Goal: Task Accomplishment & Management: Use online tool/utility

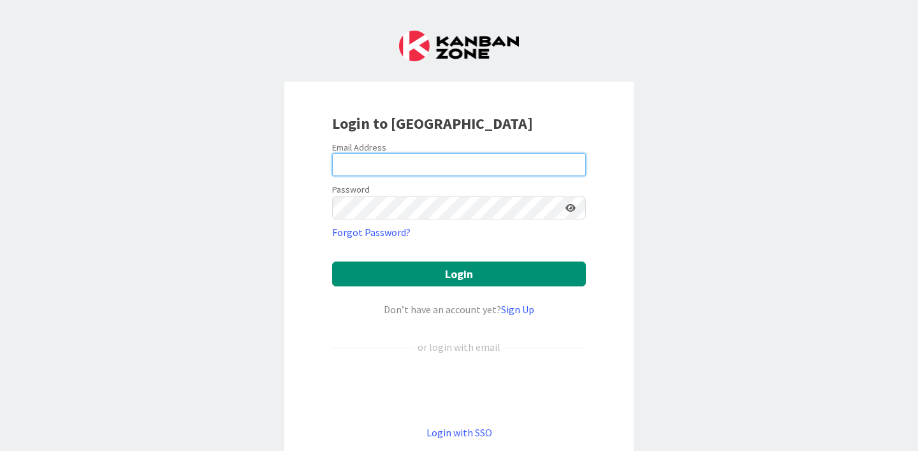
click at [452, 160] on input "email" at bounding box center [459, 164] width 254 height 23
click at [0, 450] on com-1password-button at bounding box center [0, 451] width 0 height 0
type input "[PERSON_NAME][EMAIL_ADDRESS][DOMAIN_NAME]"
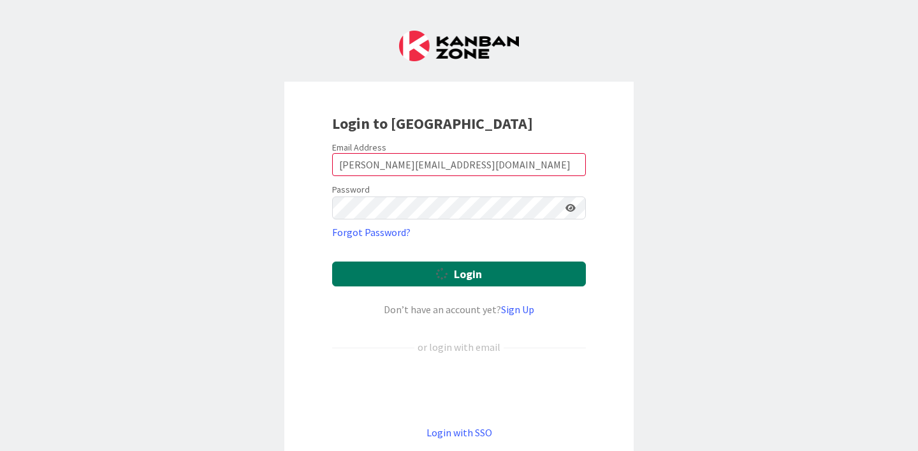
click at [490, 273] on button "Login" at bounding box center [459, 273] width 254 height 25
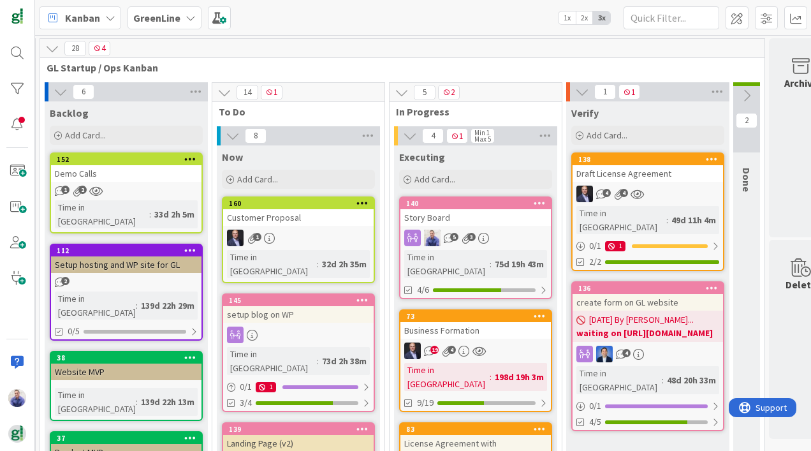
scroll to position [0, 1778]
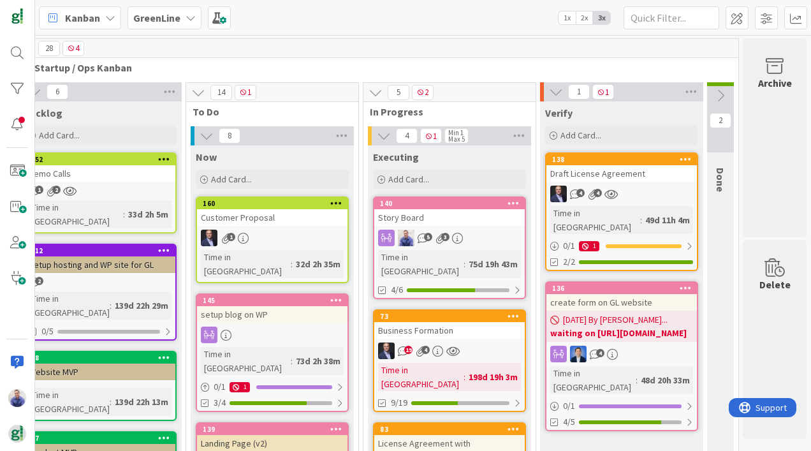
click at [624, 294] on div "create form on GL website" at bounding box center [621, 302] width 150 height 17
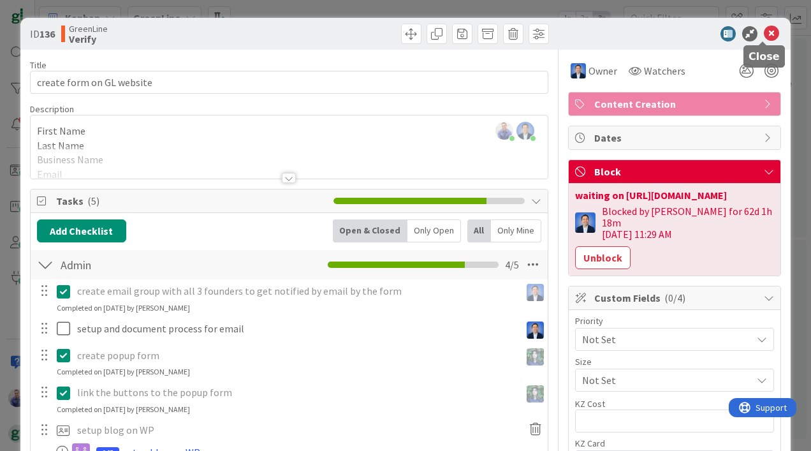
click at [764, 34] on icon at bounding box center [771, 33] width 15 height 15
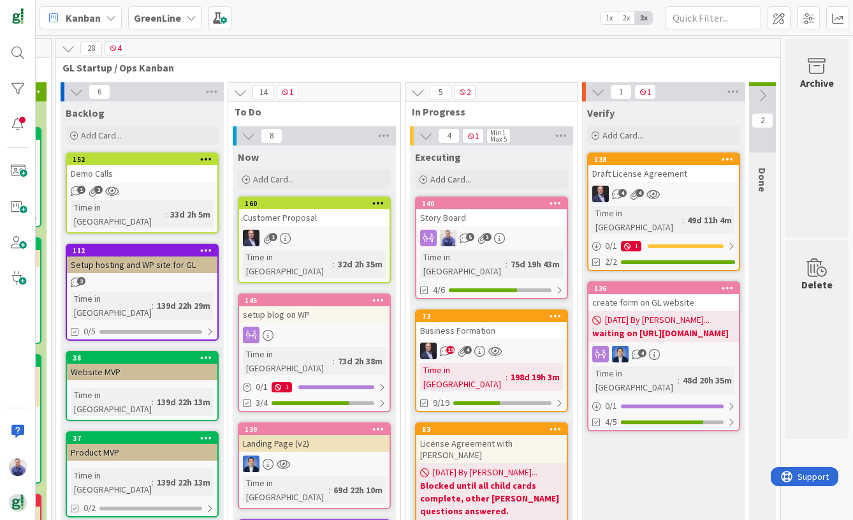
scroll to position [0, 1736]
click at [186, 16] on icon at bounding box center [191, 18] width 10 height 10
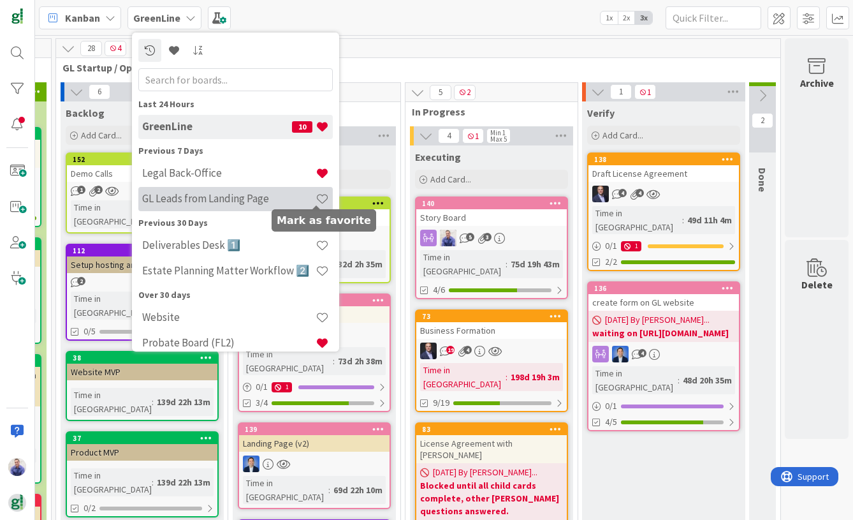
click at [318, 199] on span at bounding box center [322, 198] width 13 height 13
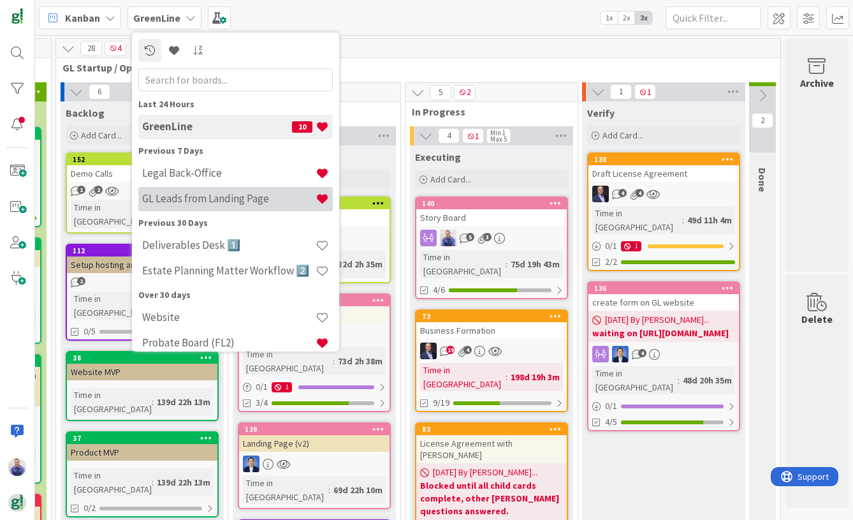
click at [224, 194] on h4 "GL Leads from Landing Page" at bounding box center [228, 198] width 173 height 13
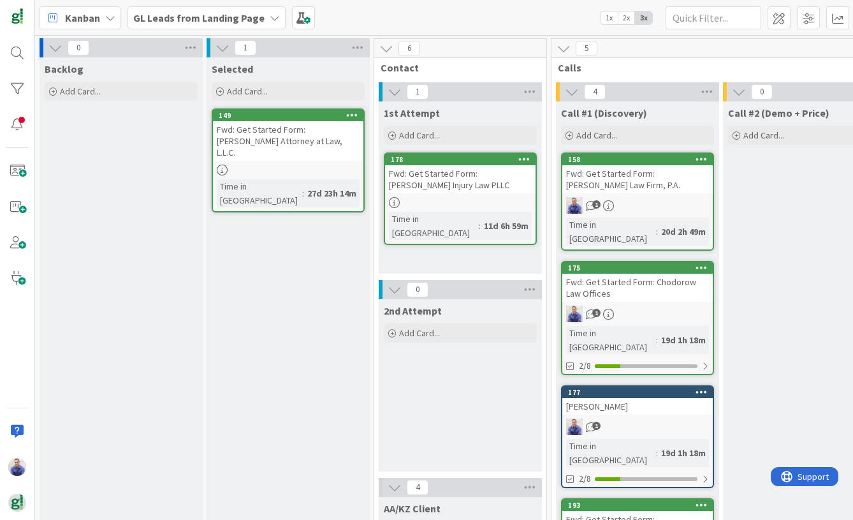
click at [276, 138] on div "Fwd: Get Started Form: [PERSON_NAME] Attorney at Law, L.L.C." at bounding box center [288, 141] width 150 height 40
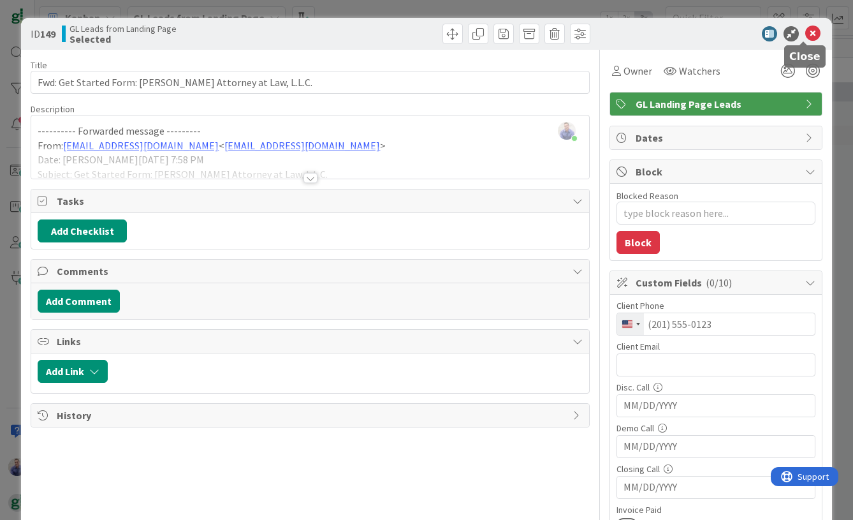
click at [805, 31] on icon at bounding box center [812, 33] width 15 height 15
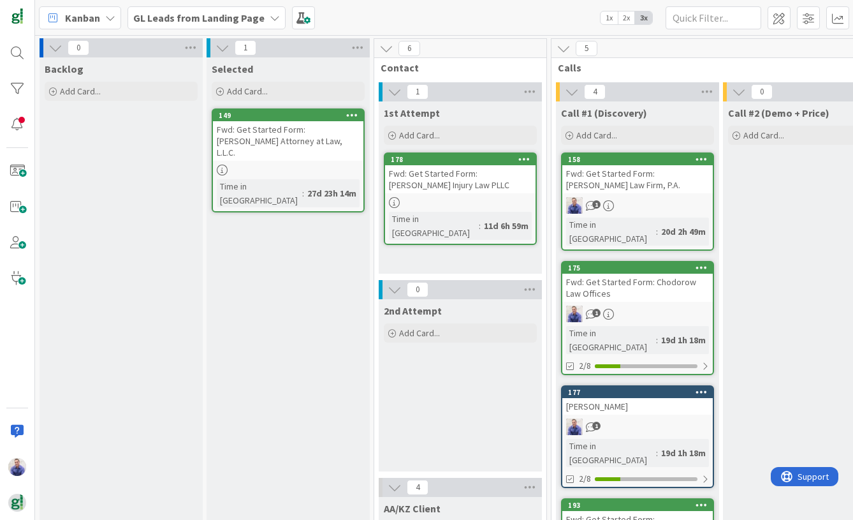
click at [422, 173] on div "Fwd: Get Started Form: [PERSON_NAME] Injury Law PLLC" at bounding box center [460, 179] width 150 height 28
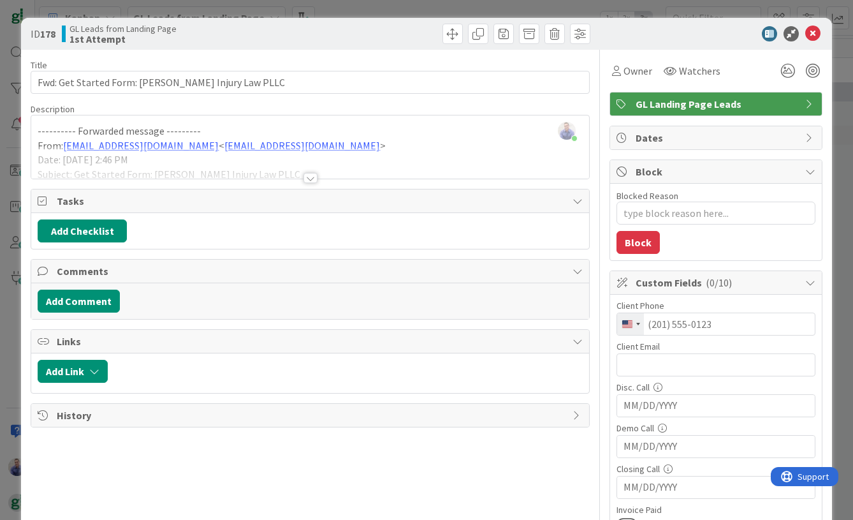
click at [308, 178] on div at bounding box center [311, 178] width 14 height 10
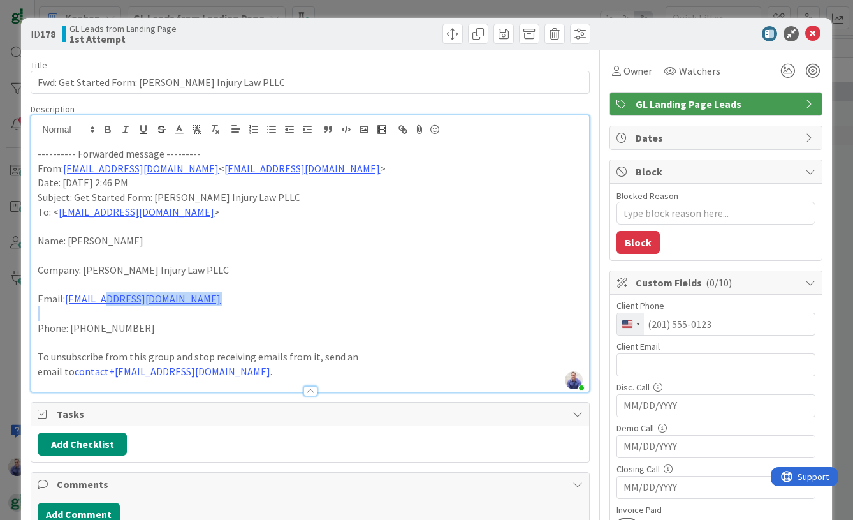
drag, startPoint x: 249, startPoint y: 306, endPoint x: 124, endPoint y: 285, distance: 126.7
click at [101, 292] on div "---------- Forwarded message --------- From: [PERSON_NAME][EMAIL_ADDRESS][DOMAI…" at bounding box center [309, 267] width 557 height 247
click at [258, 293] on p "Email: [EMAIL_ADDRESS][DOMAIN_NAME]" at bounding box center [310, 298] width 545 height 15
drag, startPoint x: 178, startPoint y: 302, endPoint x: 106, endPoint y: 300, distance: 71.5
click at [106, 300] on p "Email: [EMAIL_ADDRESS][DOMAIN_NAME]" at bounding box center [310, 298] width 545 height 15
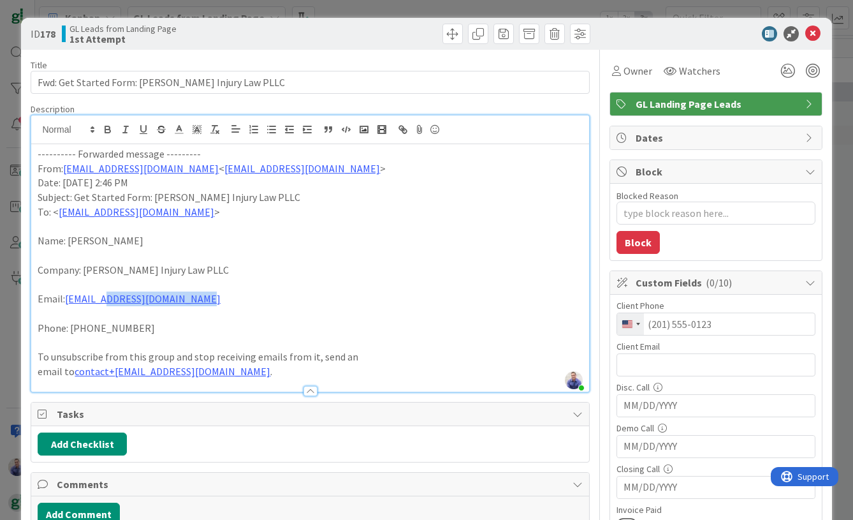
copy link "[DOMAIN_NAME]"
click at [805, 33] on icon at bounding box center [812, 33] width 15 height 15
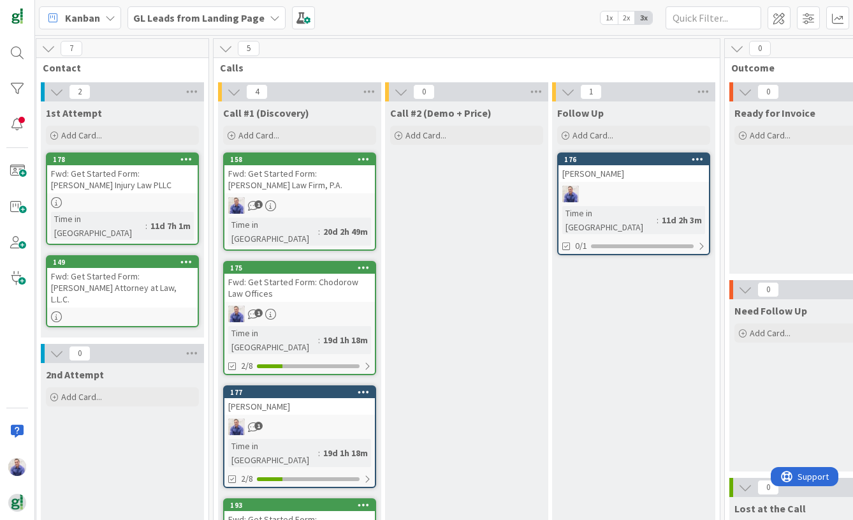
scroll to position [0, 349]
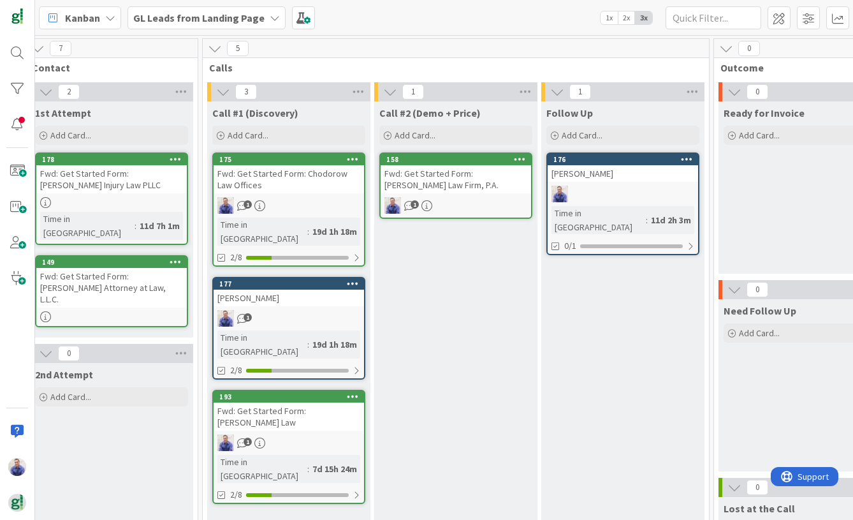
click at [301, 402] on div "Fwd: Get Started Form: [PERSON_NAME] Law" at bounding box center [289, 416] width 150 height 28
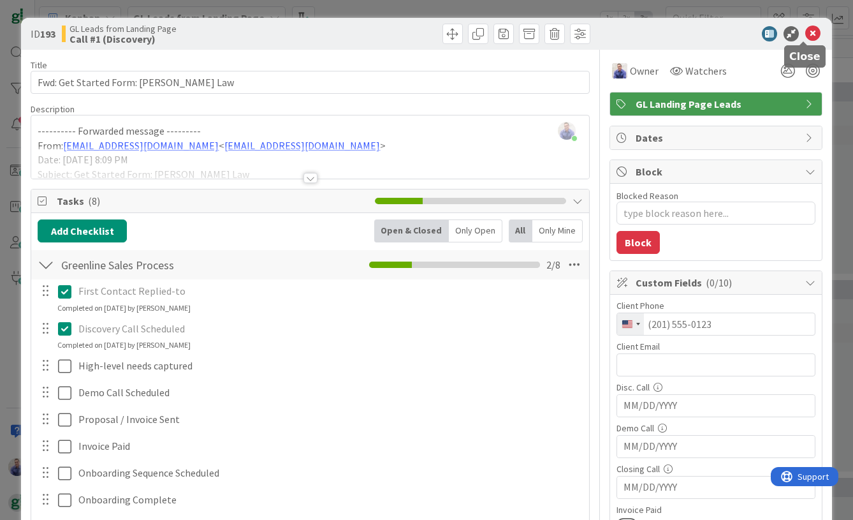
click at [805, 34] on icon at bounding box center [812, 33] width 15 height 15
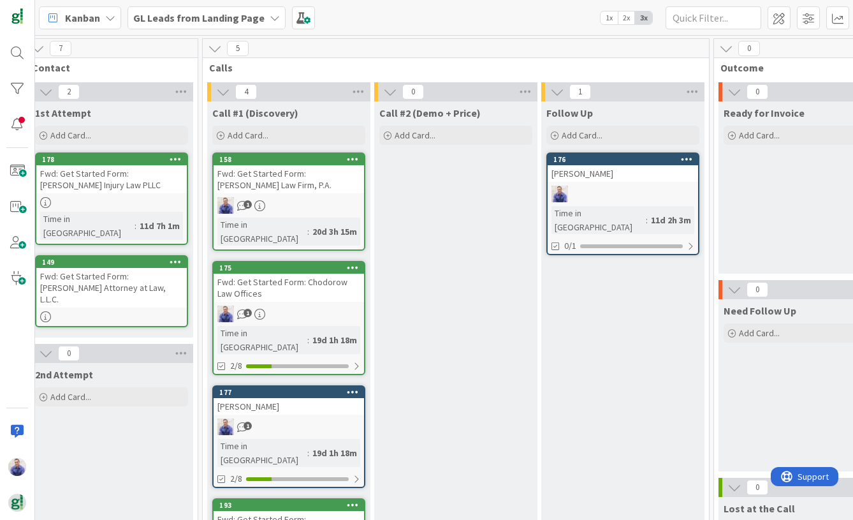
click at [277, 170] on div "Fwd: Get Started Form: [PERSON_NAME] Law Firm, P.A." at bounding box center [289, 179] width 150 height 28
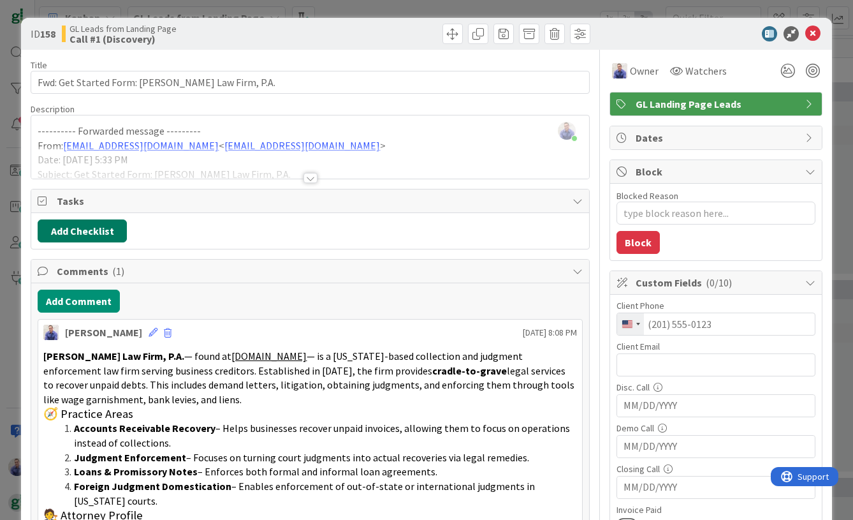
click at [106, 233] on button "Add Checklist" at bounding box center [82, 230] width 89 height 23
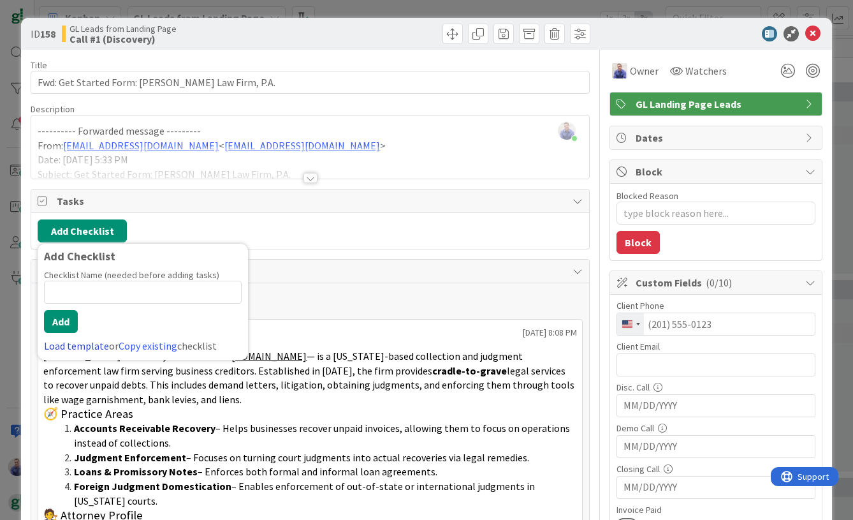
click at [82, 348] on link "Load template" at bounding box center [76, 345] width 65 height 13
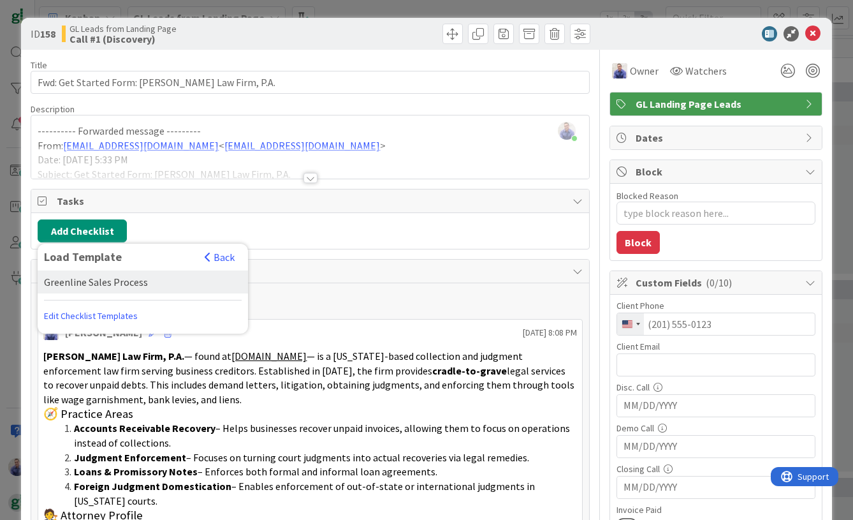
click at [119, 279] on div "Greenline Sales Process" at bounding box center [143, 281] width 210 height 23
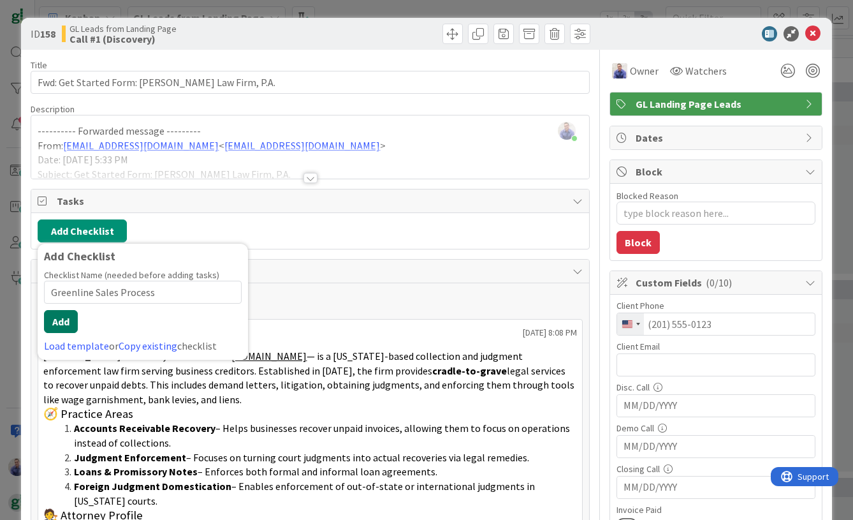
drag, startPoint x: 65, startPoint y: 319, endPoint x: 118, endPoint y: 317, distance: 53.0
click at [66, 318] on button "Add" at bounding box center [61, 321] width 34 height 23
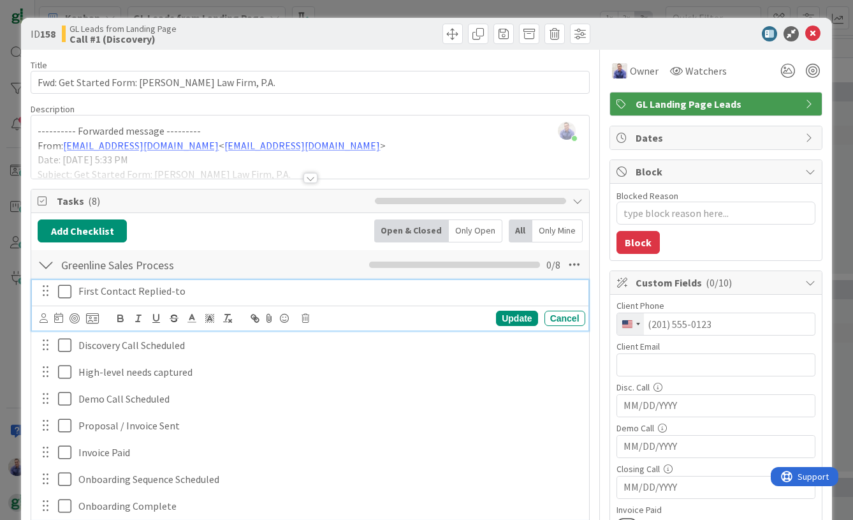
click at [64, 295] on icon at bounding box center [67, 291] width 19 height 15
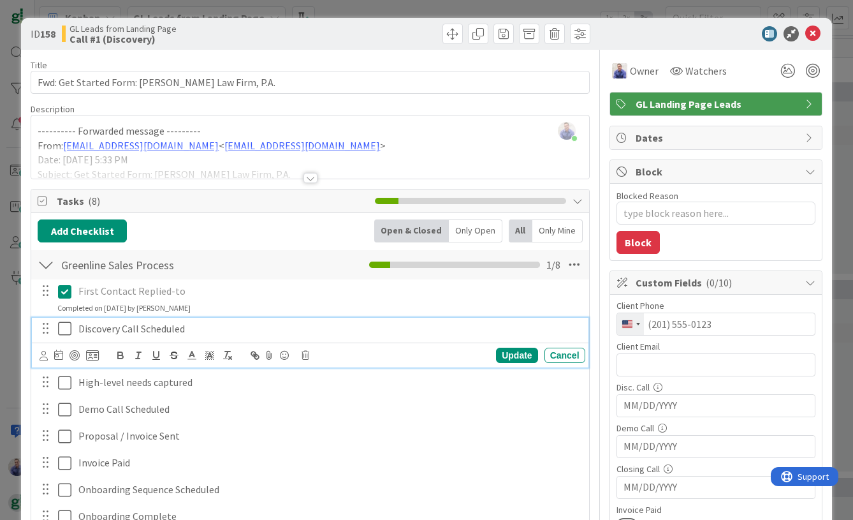
click at [63, 325] on icon at bounding box center [67, 328] width 19 height 15
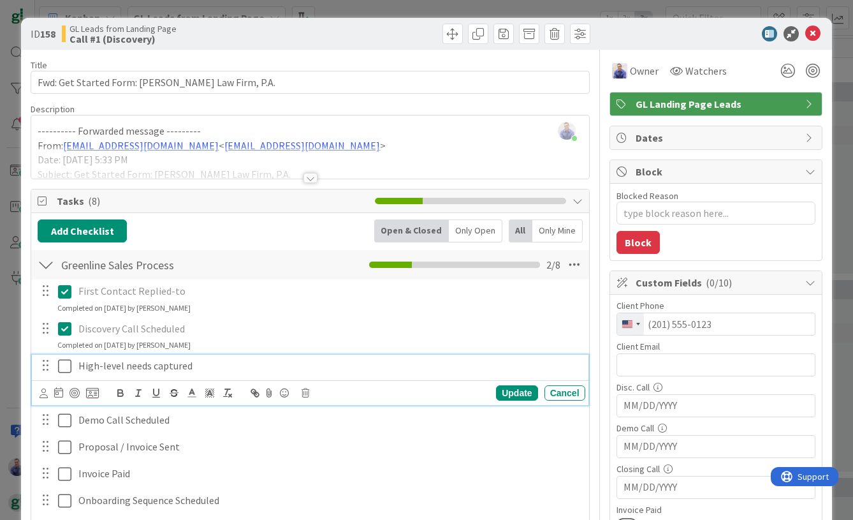
click at [67, 370] on icon at bounding box center [67, 365] width 19 height 15
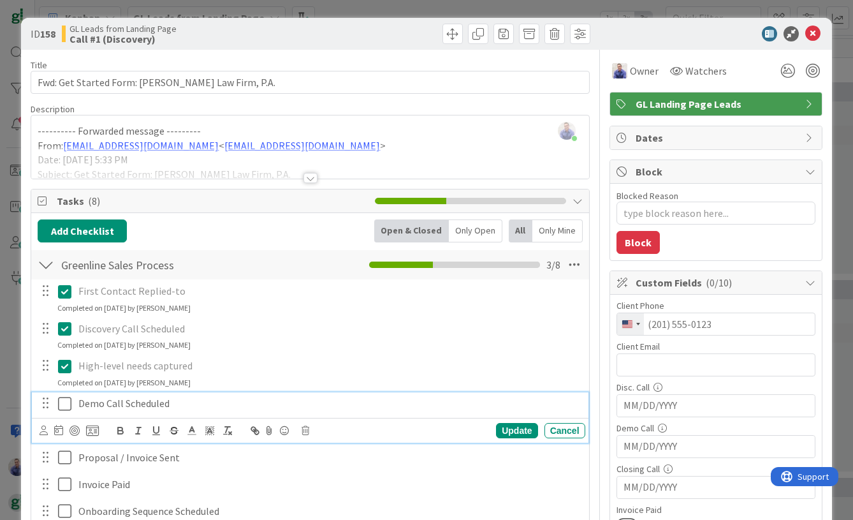
click at [66, 399] on icon at bounding box center [67, 403] width 19 height 15
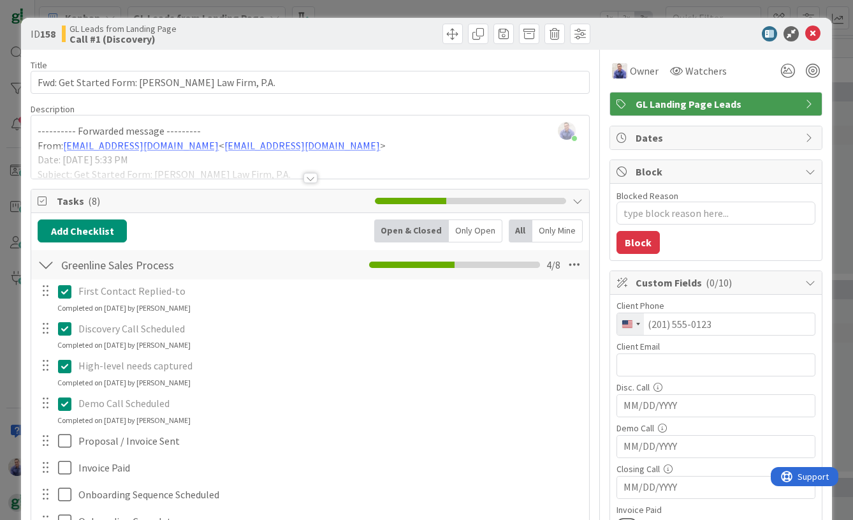
type textarea "x"
drag, startPoint x: 799, startPoint y: 31, endPoint x: 790, endPoint y: 34, distance: 9.3
click at [805, 31] on icon at bounding box center [812, 33] width 15 height 15
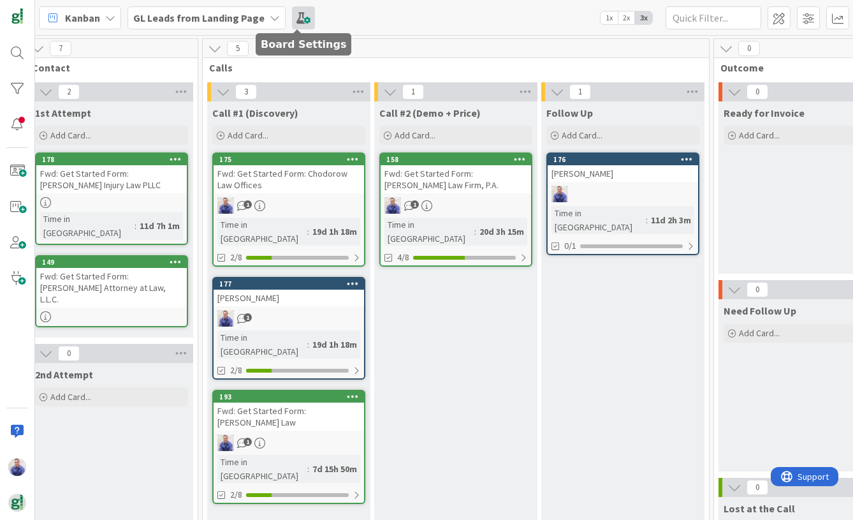
click at [292, 19] on span at bounding box center [303, 17] width 23 height 23
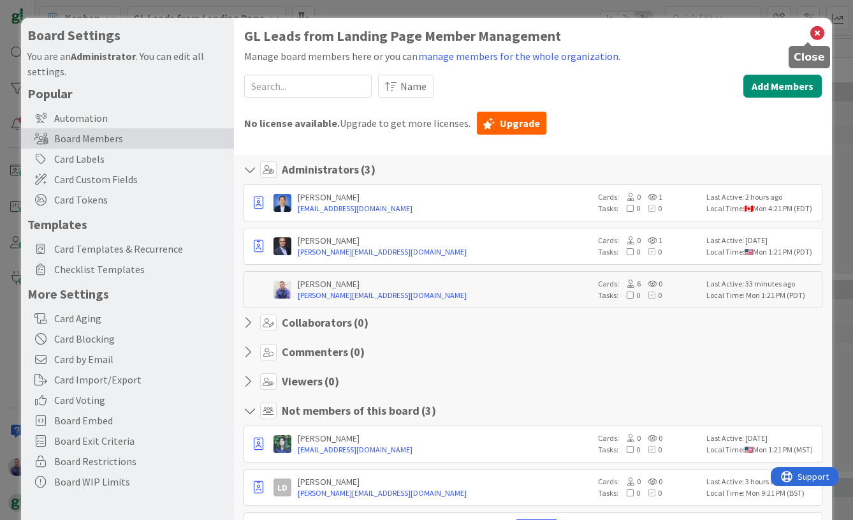
click at [809, 31] on icon at bounding box center [817, 33] width 17 height 18
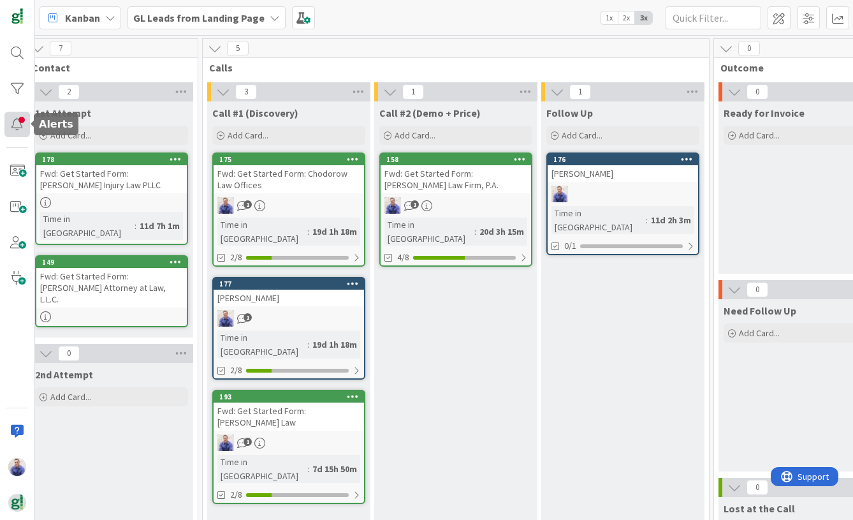
click at [22, 120] on div at bounding box center [17, 125] width 26 height 26
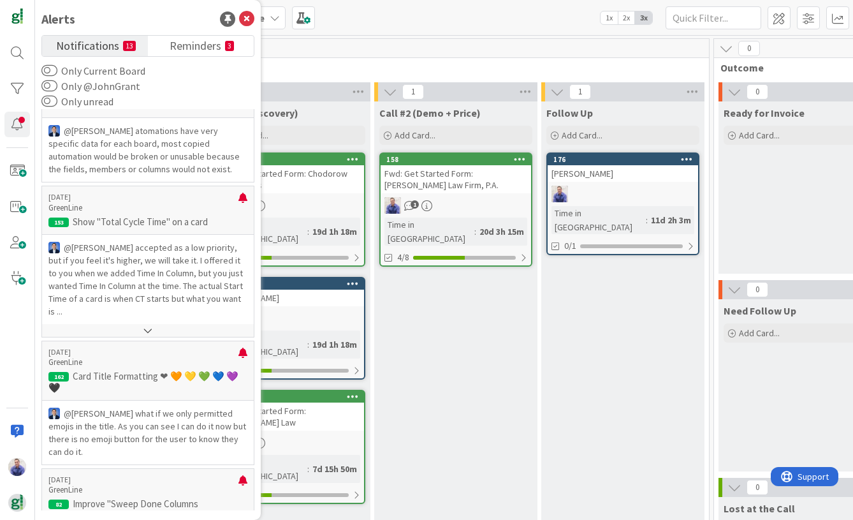
scroll to position [1036, 0]
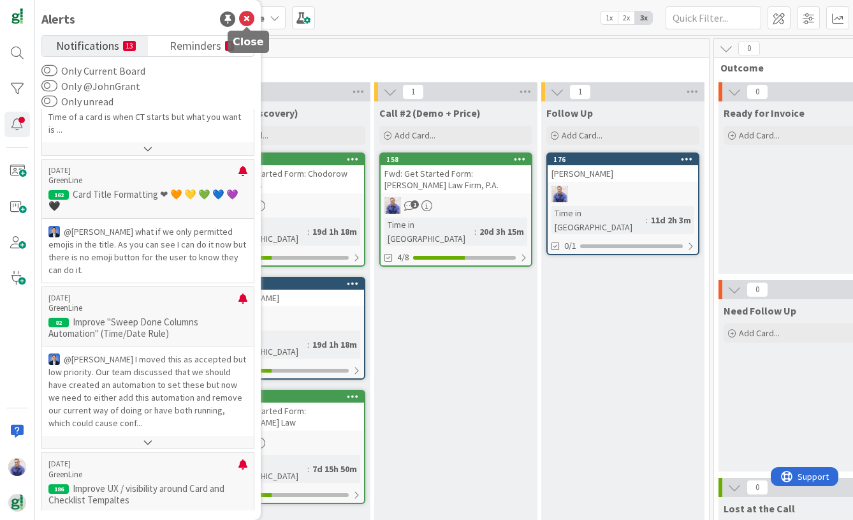
click at [249, 17] on icon at bounding box center [246, 18] width 15 height 15
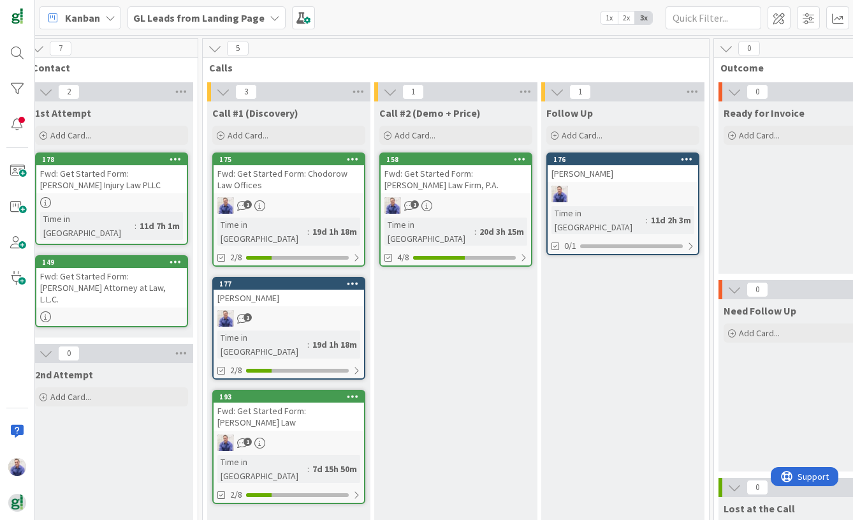
click at [236, 17] on b "GL Leads from Landing Page" at bounding box center [198, 17] width 131 height 13
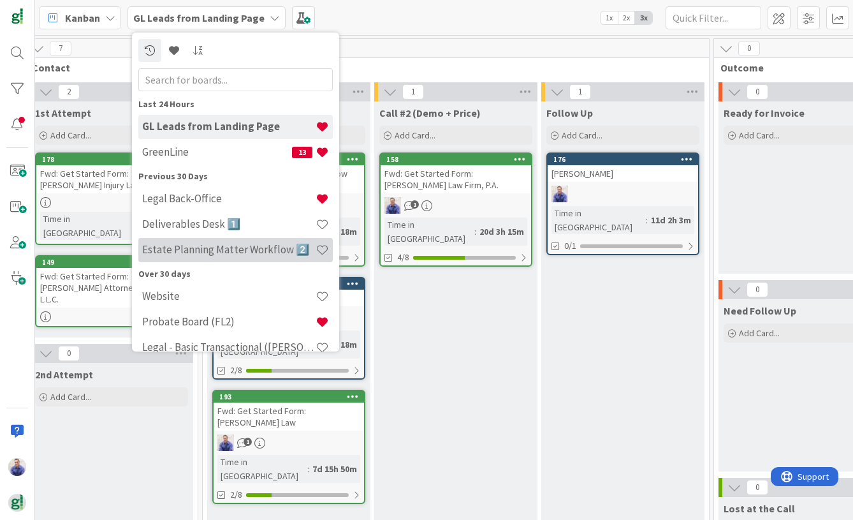
scroll to position [16, 0]
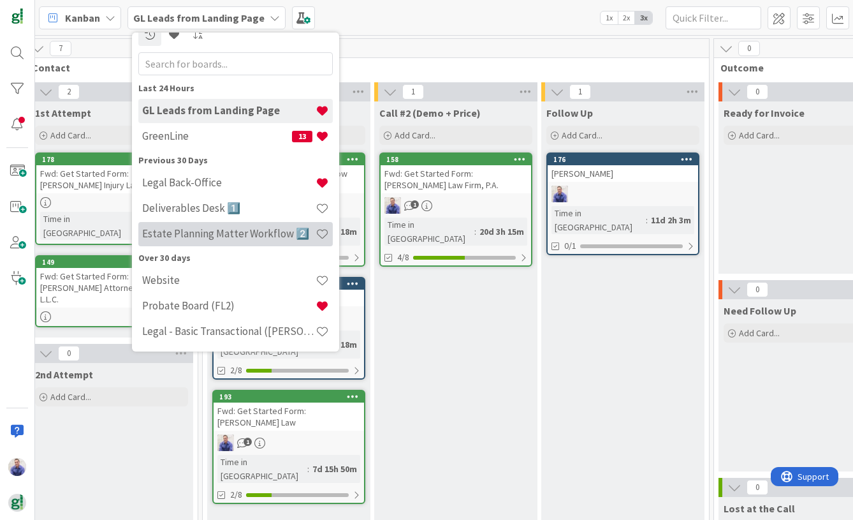
click at [243, 236] on h4 "Estate Planning Matter Workflow 2️⃣" at bounding box center [228, 233] width 173 height 13
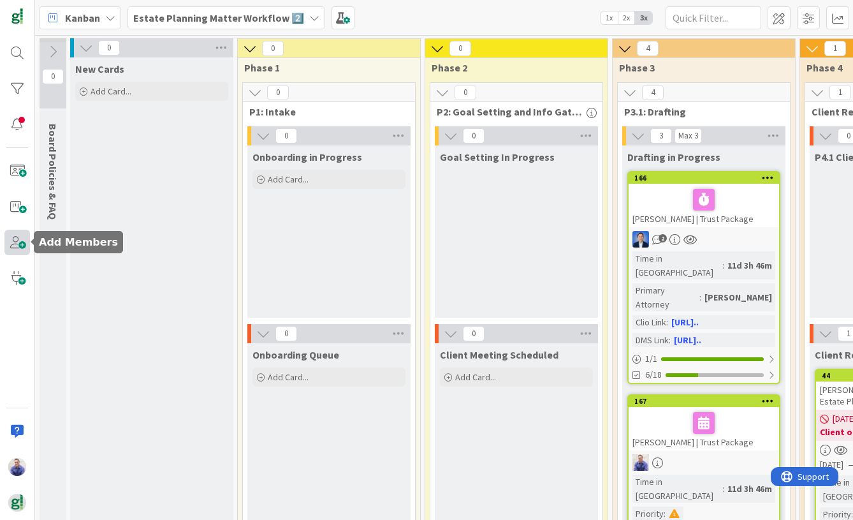
click at [15, 237] on span at bounding box center [17, 243] width 26 height 26
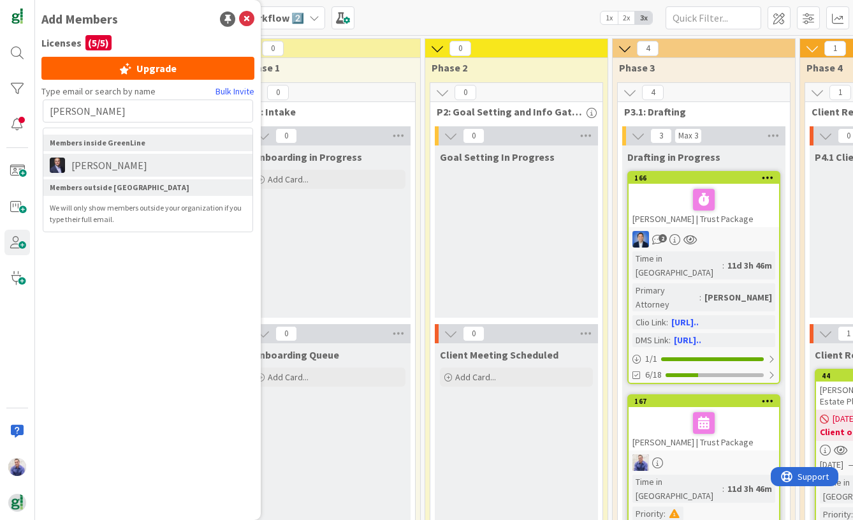
type input "[PERSON_NAME]"
click at [127, 168] on span "[PERSON_NAME]" at bounding box center [109, 165] width 89 height 15
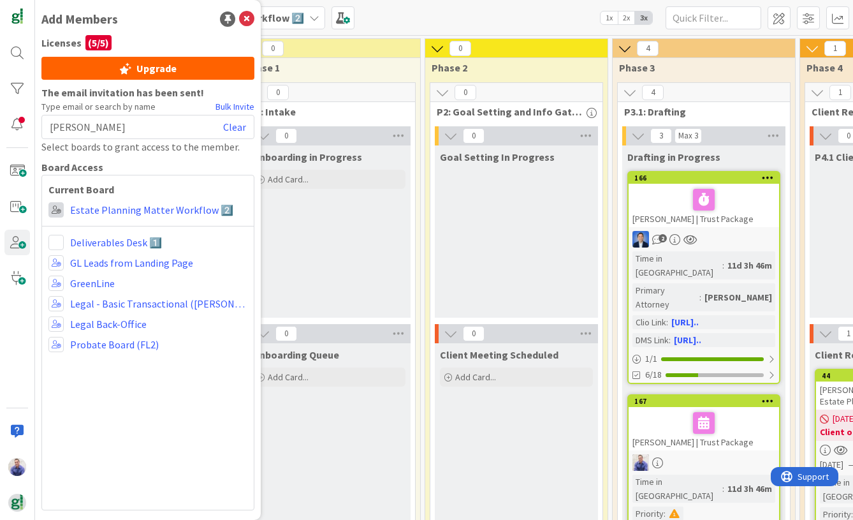
click at [61, 210] on span at bounding box center [55, 209] width 15 height 15
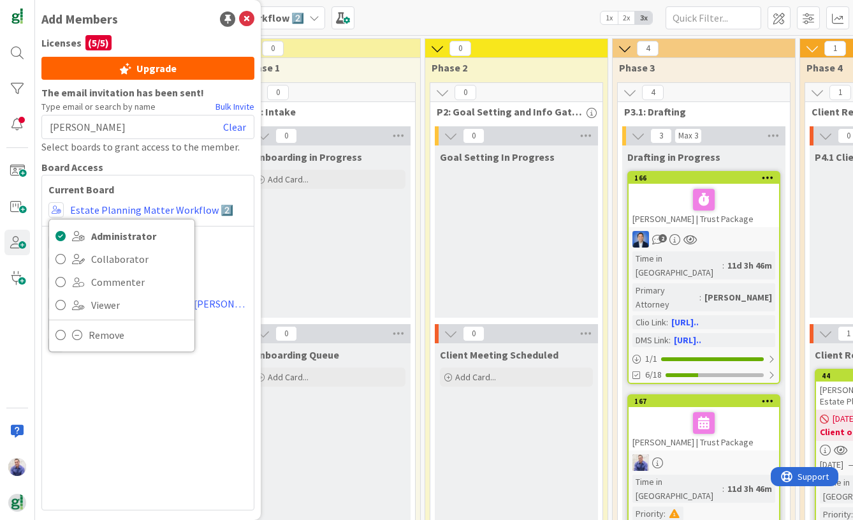
click at [157, 195] on b "Current Board" at bounding box center [147, 189] width 199 height 15
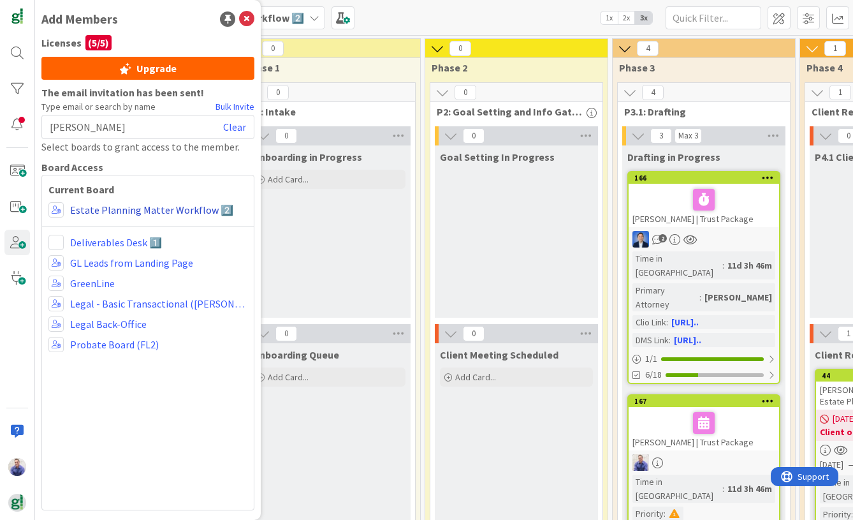
click at [187, 212] on link "Estate Planning Matter Workflow 2️⃣" at bounding box center [151, 209] width 163 height 15
click at [246, 15] on icon at bounding box center [246, 18] width 15 height 15
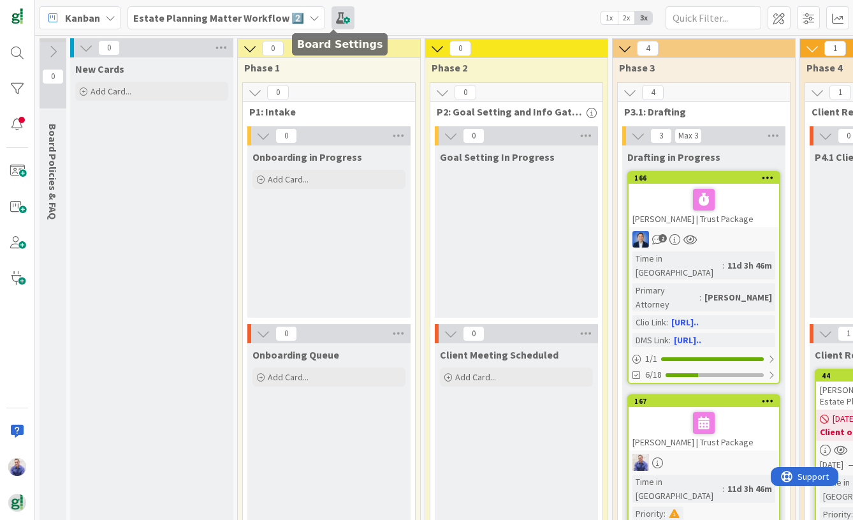
click at [335, 20] on span at bounding box center [343, 17] width 23 height 23
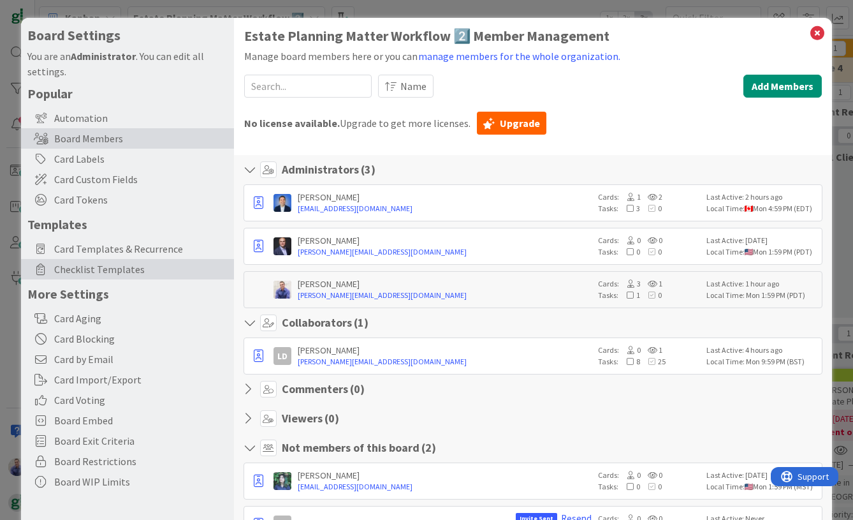
click at [104, 273] on span "Checklist Templates" at bounding box center [140, 268] width 173 height 15
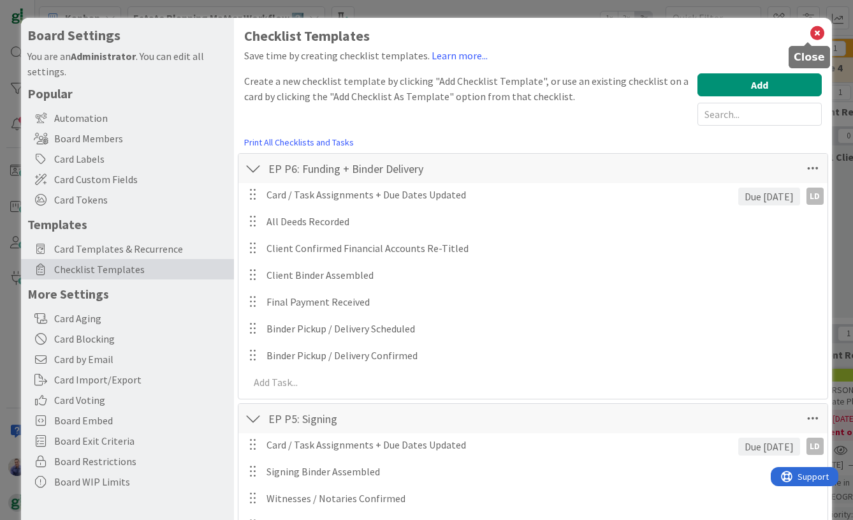
click at [810, 31] on icon at bounding box center [817, 33] width 17 height 18
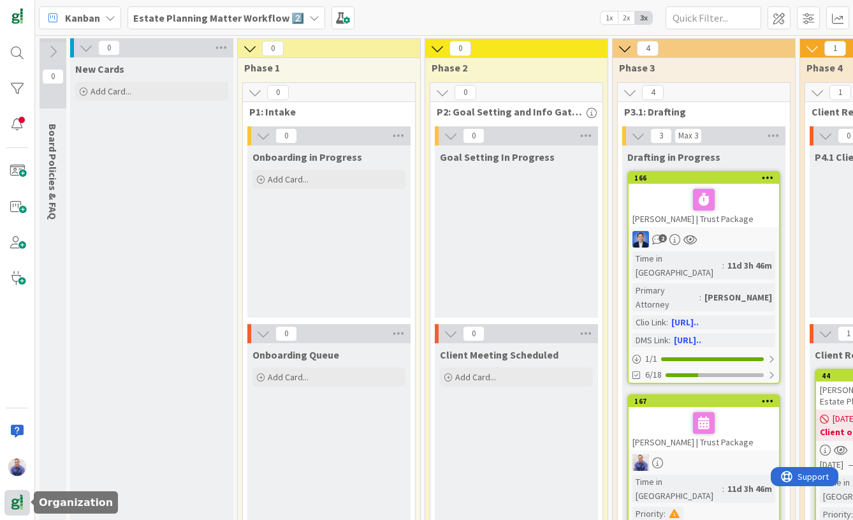
click at [17, 450] on img at bounding box center [17, 503] width 18 height 18
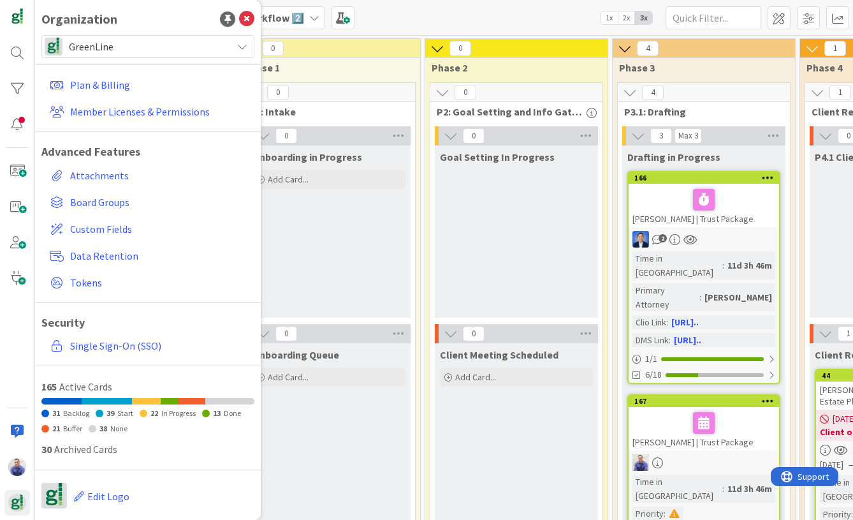
click at [119, 47] on span "GreenLine" at bounding box center [147, 47] width 157 height 18
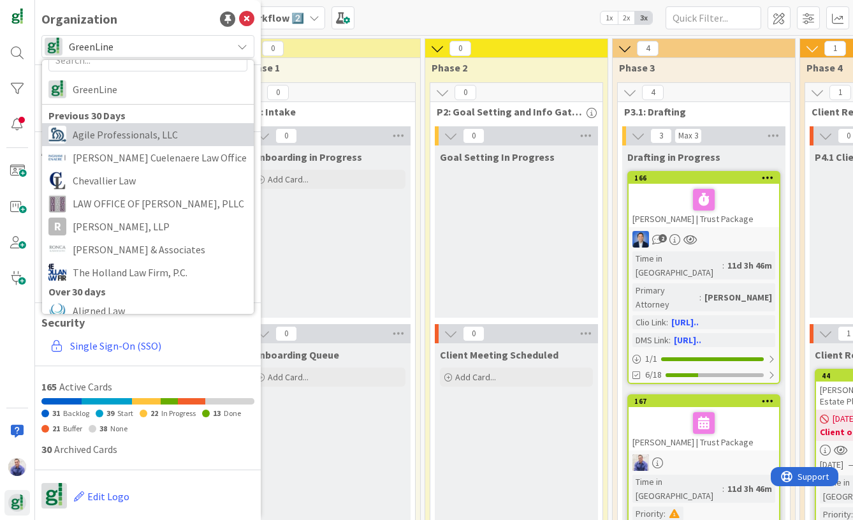
scroll to position [15, 0]
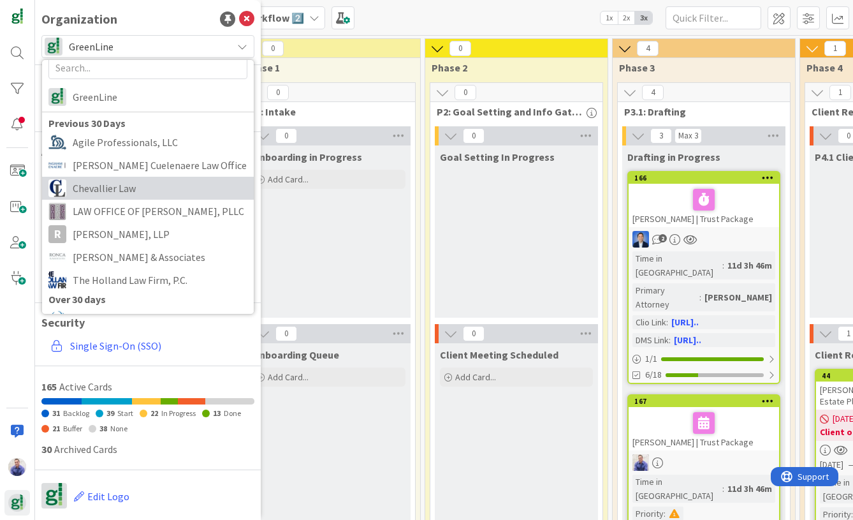
click at [122, 183] on span "Chevallier Law" at bounding box center [160, 188] width 175 height 19
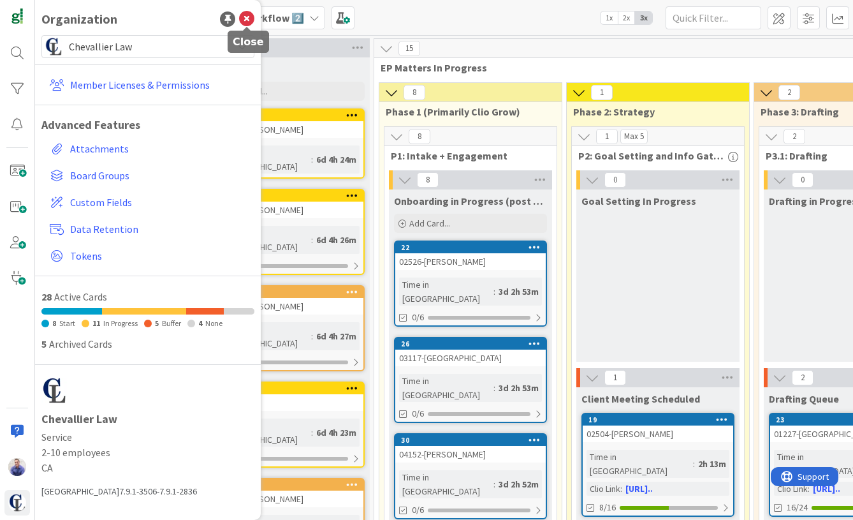
click at [249, 22] on icon at bounding box center [246, 18] width 15 height 15
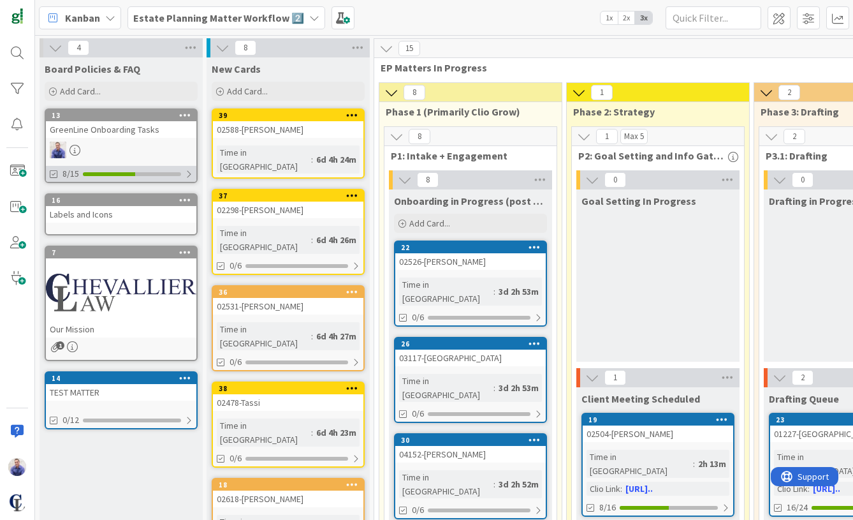
click at [190, 170] on div at bounding box center [189, 174] width 8 height 10
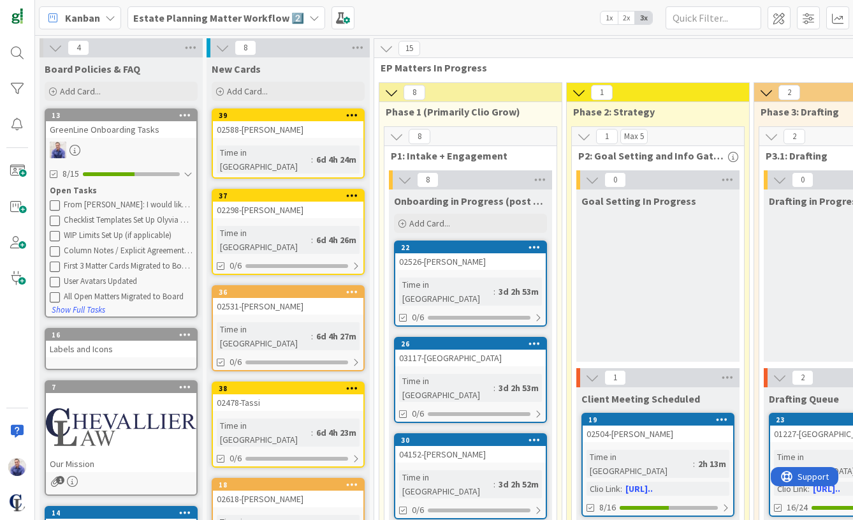
click at [143, 205] on div "From [PERSON_NAME]: I would like to have a definition for when certain items ar…" at bounding box center [128, 205] width 129 height 10
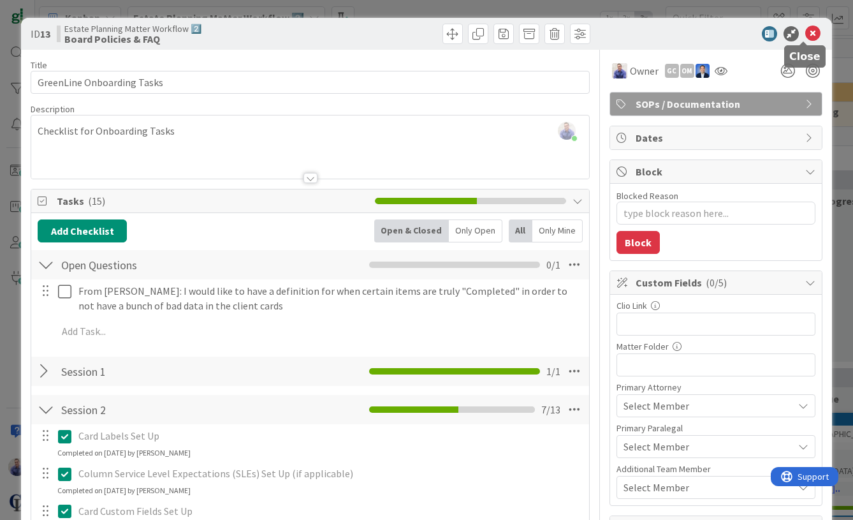
click at [805, 31] on icon at bounding box center [812, 33] width 15 height 15
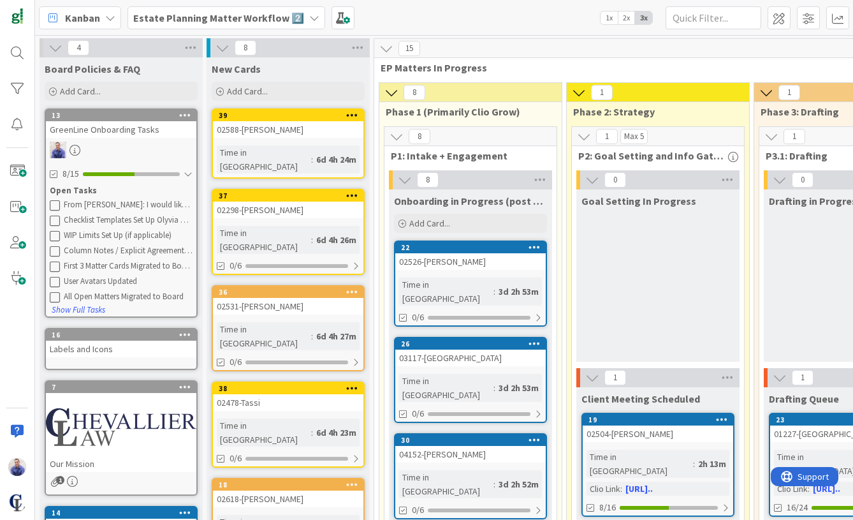
click at [261, 129] on div "02588-[PERSON_NAME]" at bounding box center [288, 129] width 150 height 17
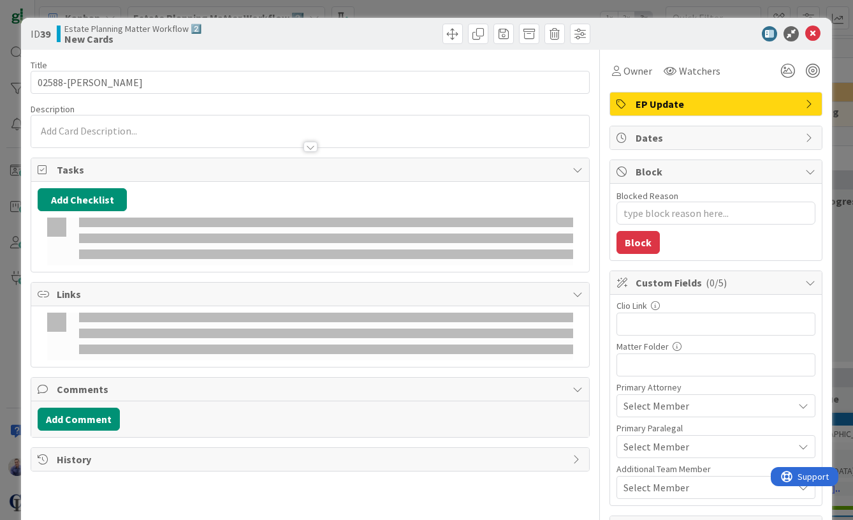
type textarea "x"
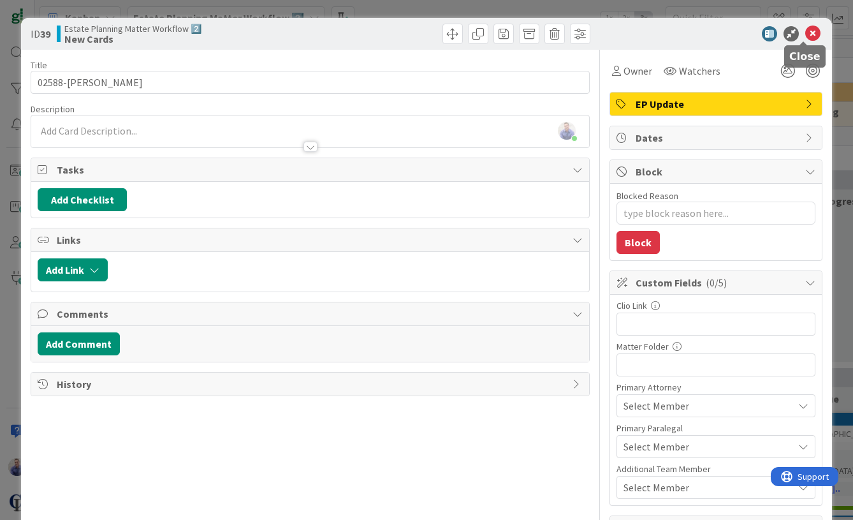
click at [809, 34] on icon at bounding box center [812, 33] width 15 height 15
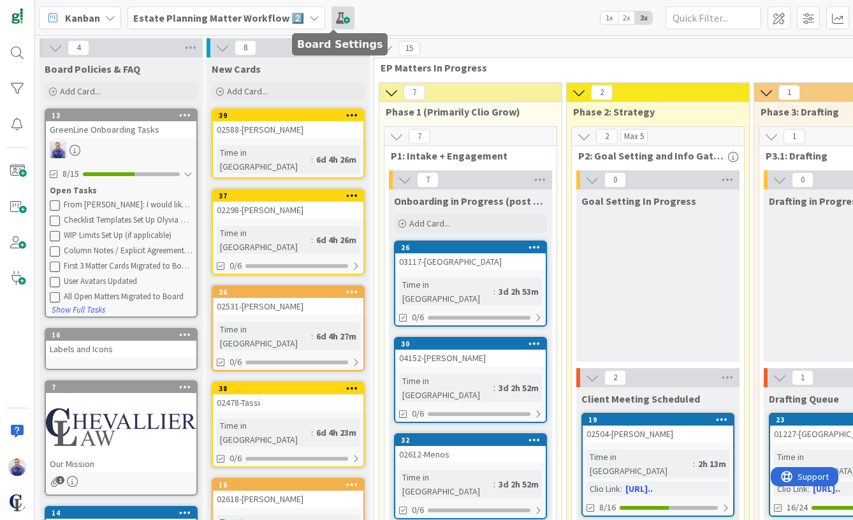
click at [336, 15] on span at bounding box center [343, 17] width 23 height 23
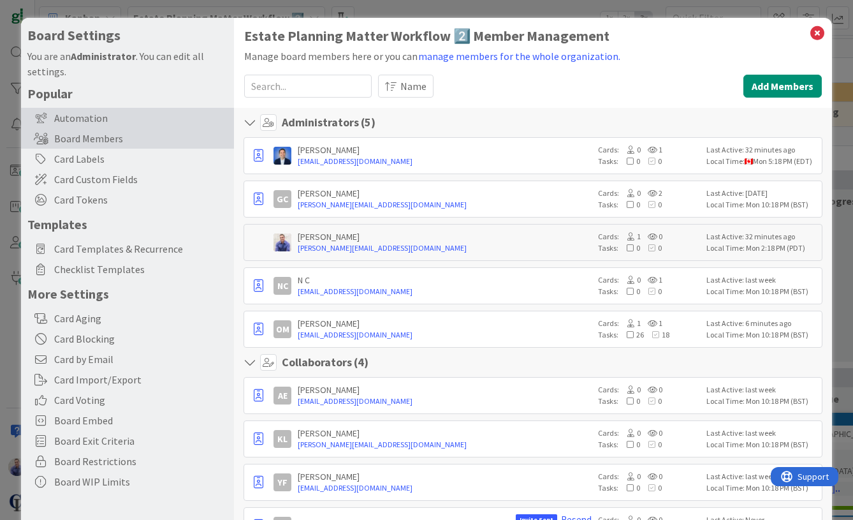
click at [81, 124] on div "Automation" at bounding box center [127, 118] width 213 height 20
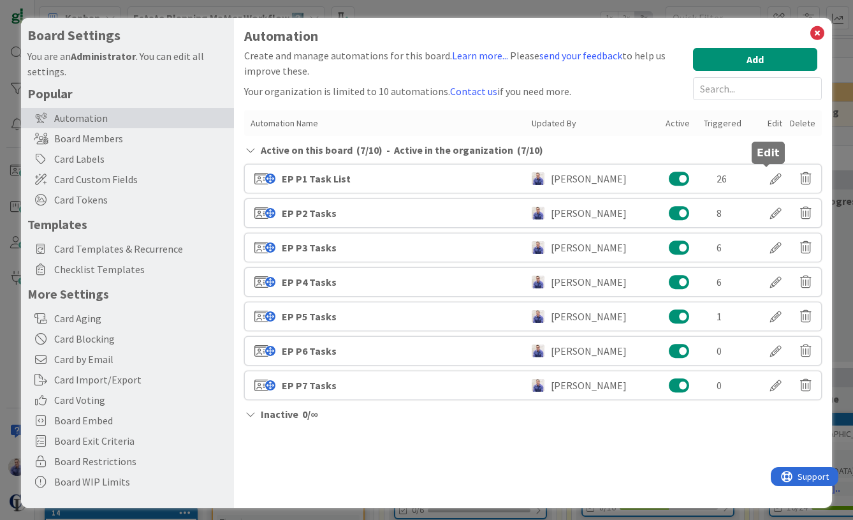
click at [765, 176] on div at bounding box center [776, 179] width 36 height 22
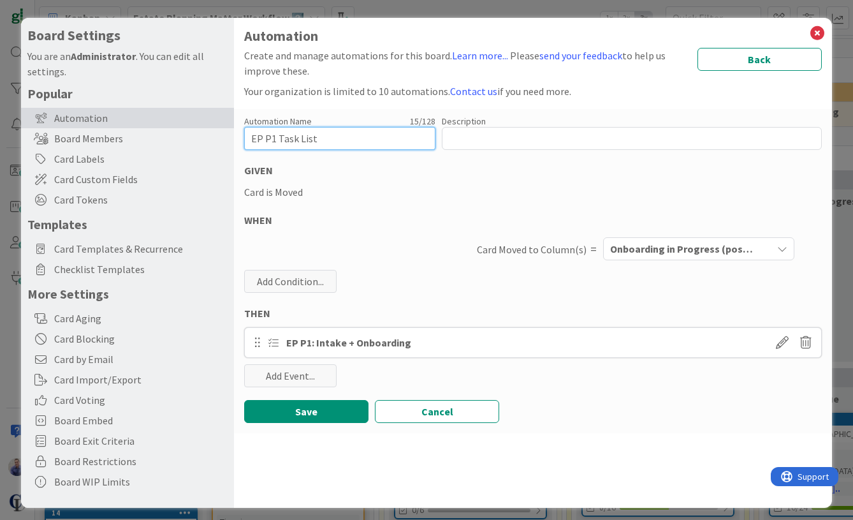
drag, startPoint x: 316, startPoint y: 140, endPoint x: 296, endPoint y: 140, distance: 19.8
click at [296, 140] on input "EP P1 Task List" at bounding box center [339, 138] width 191 height 23
type input "EP P1 Tasks"
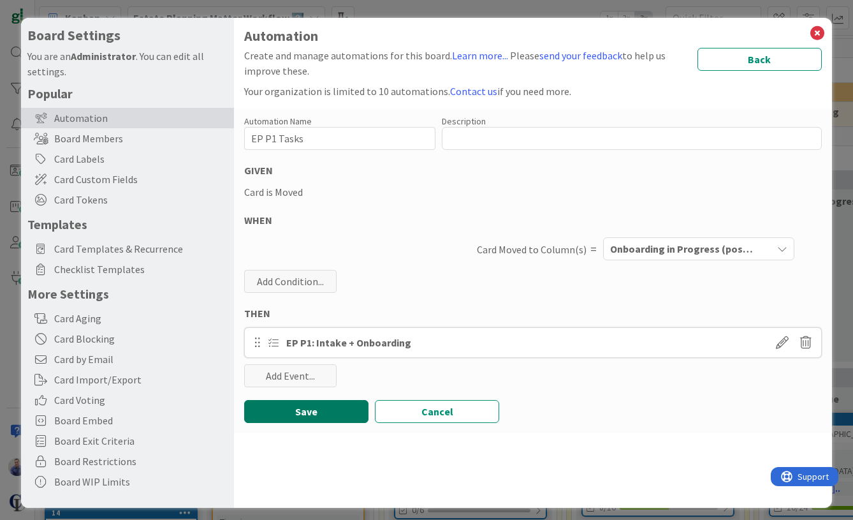
click at [330, 404] on button "Save" at bounding box center [306, 411] width 124 height 23
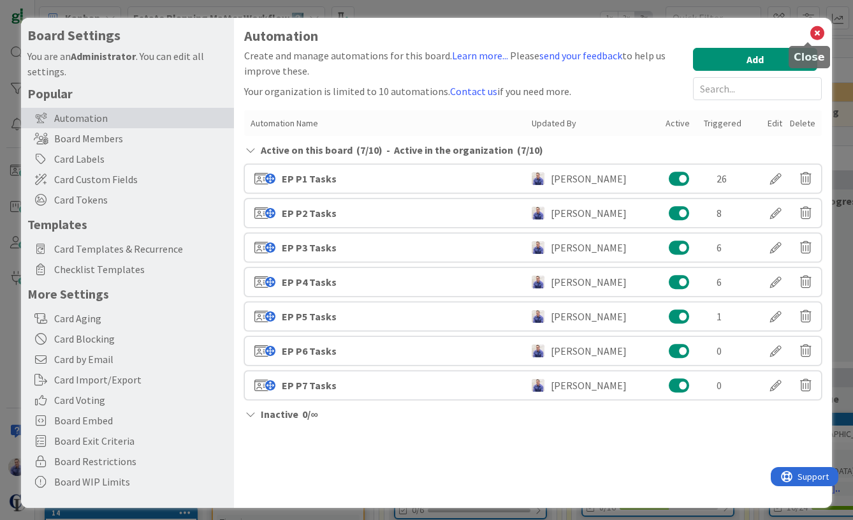
click at [809, 33] on icon at bounding box center [817, 33] width 17 height 18
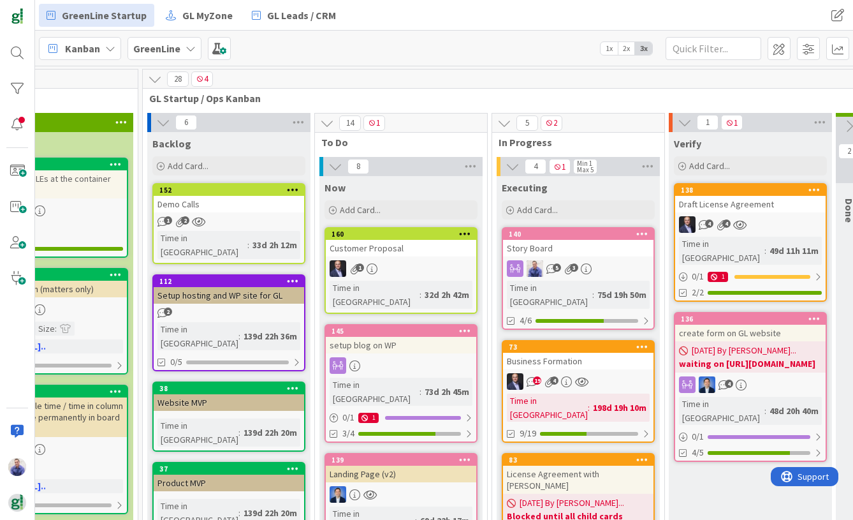
scroll to position [0, 1645]
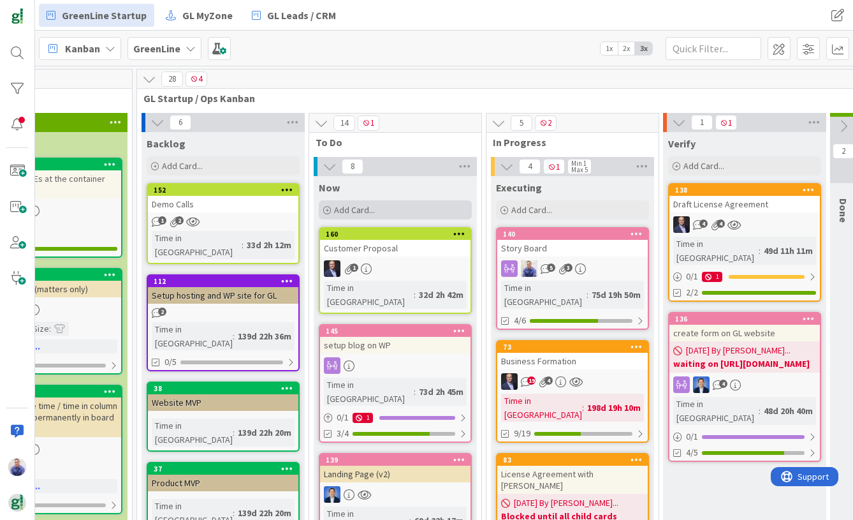
click at [393, 212] on div "Add Card..." at bounding box center [395, 209] width 153 height 19
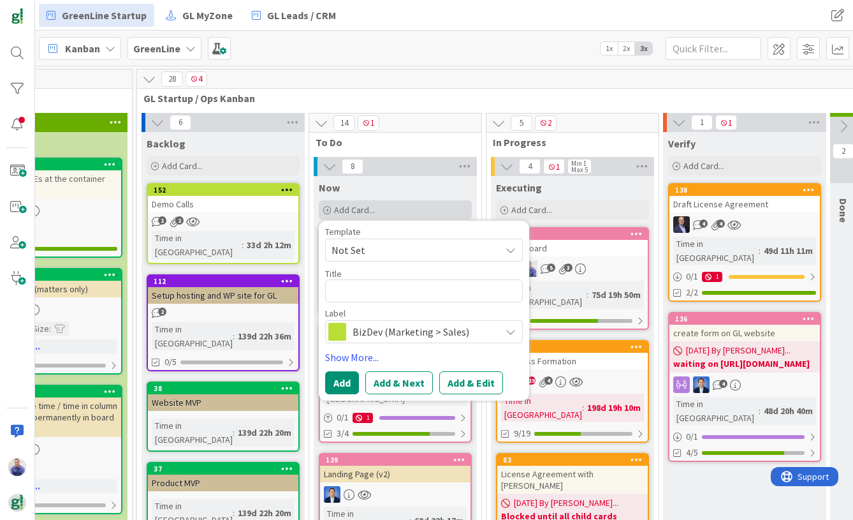
type textarea "x"
type textarea "E"
type textarea "x"
type textarea "Ev"
type textarea "x"
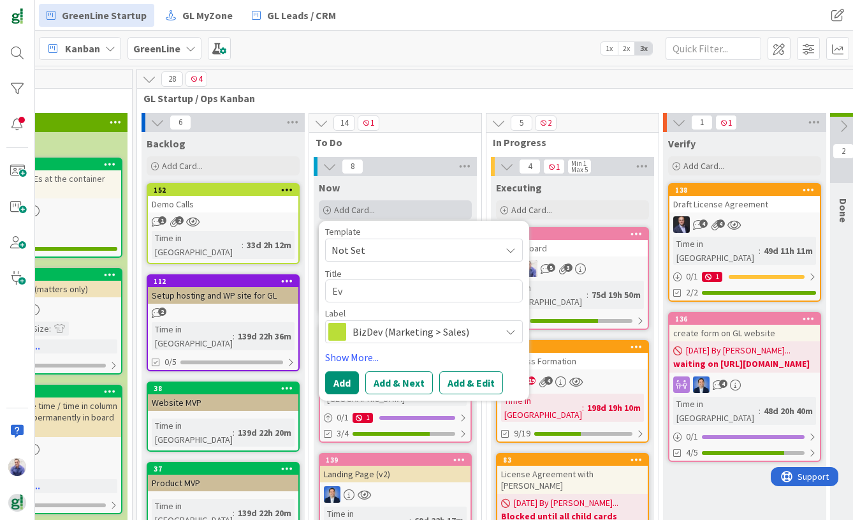
type textarea "Eva"
type textarea "x"
type textarea "Eval"
type textarea "x"
type textarea "Evalu"
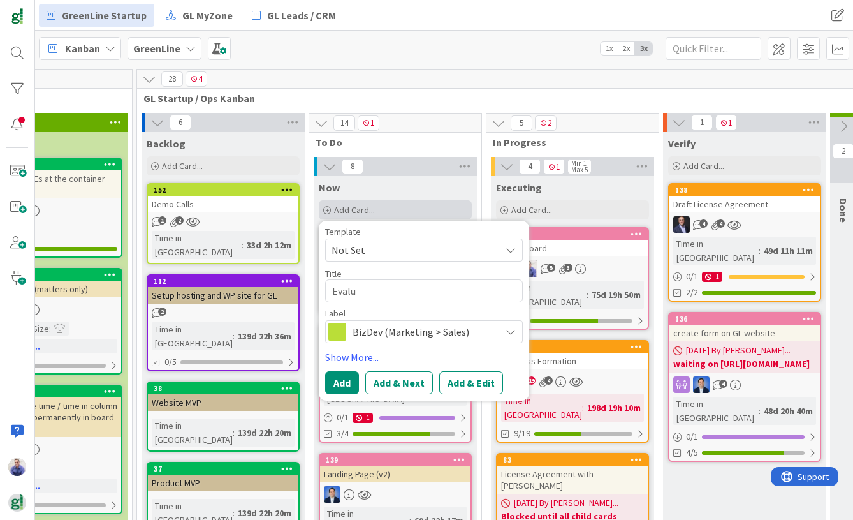
type textarea "x"
type textarea "Evalua"
type textarea "x"
type textarea "Evaluate"
type textarea "x"
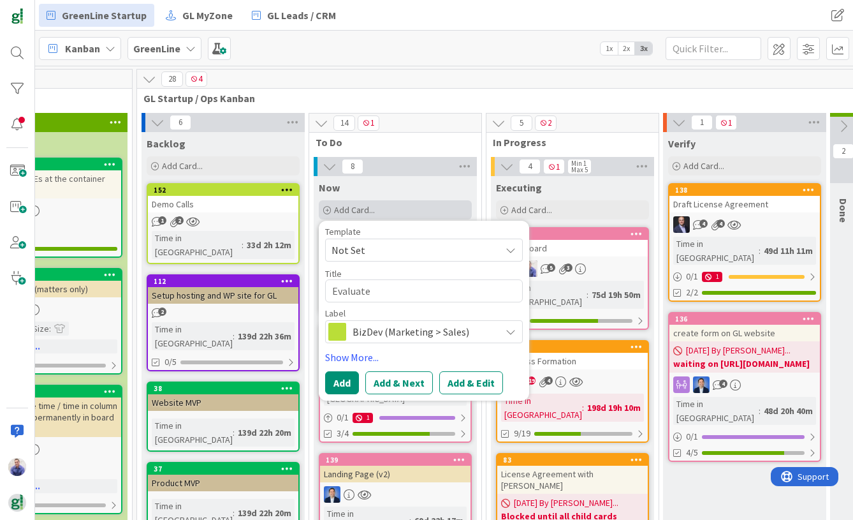
type textarea "Evaluate"
type textarea "x"
type textarea "Evaluate A"
type textarea "x"
type textarea "Evaluate Ag"
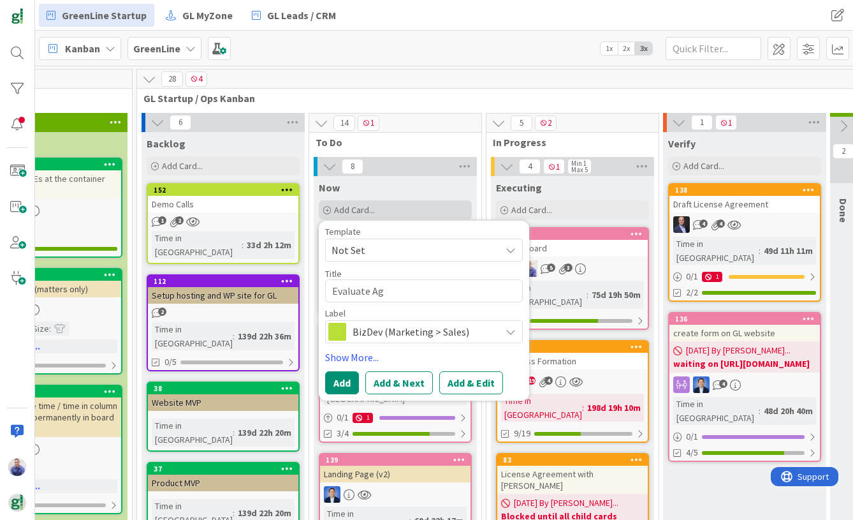
type textarea "x"
type textarea "Evaluate Agi"
type textarea "x"
type textarea "Evaluate Agile"
type textarea "x"
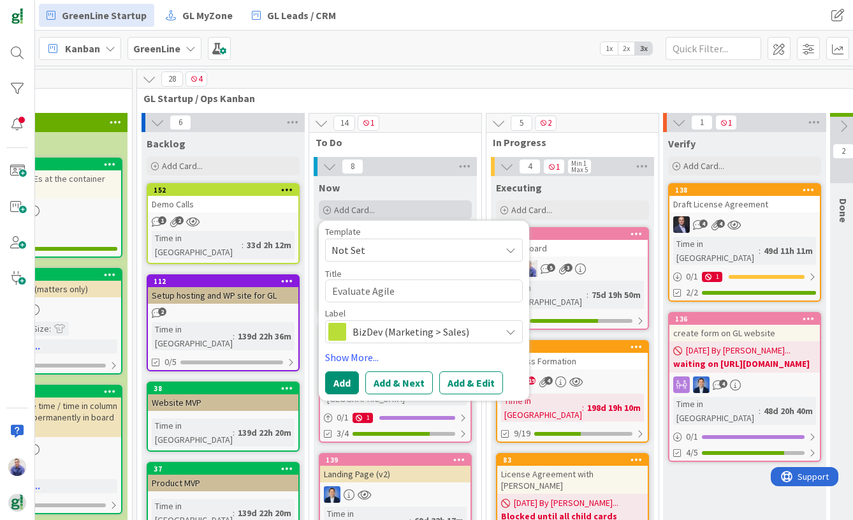
type textarea "Evaluate AgileC"
type textarea "x"
type textarea "Evaluate AgileCR"
type textarea "x"
type textarea "Evaluate AgileCRM"
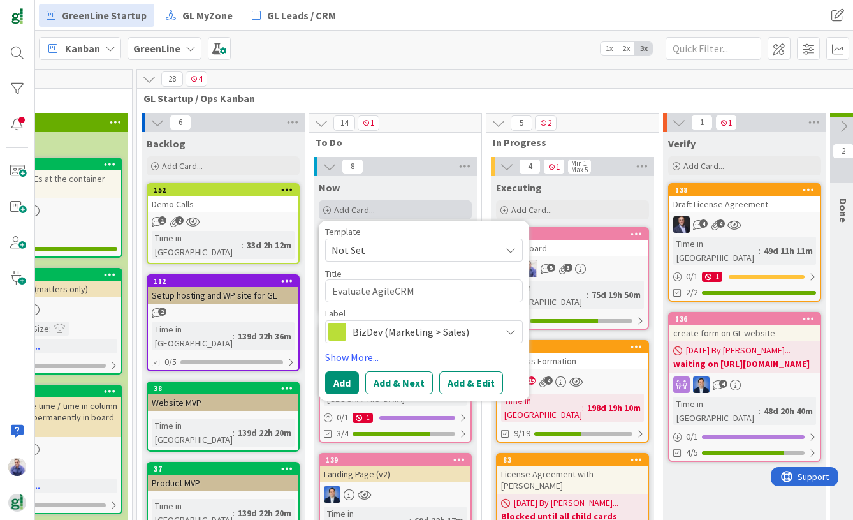
type textarea "x"
type textarea "Evaluate AgileCRM"
type textarea "x"
type textarea "Evaluate AgileCRM ("
type textarea "x"
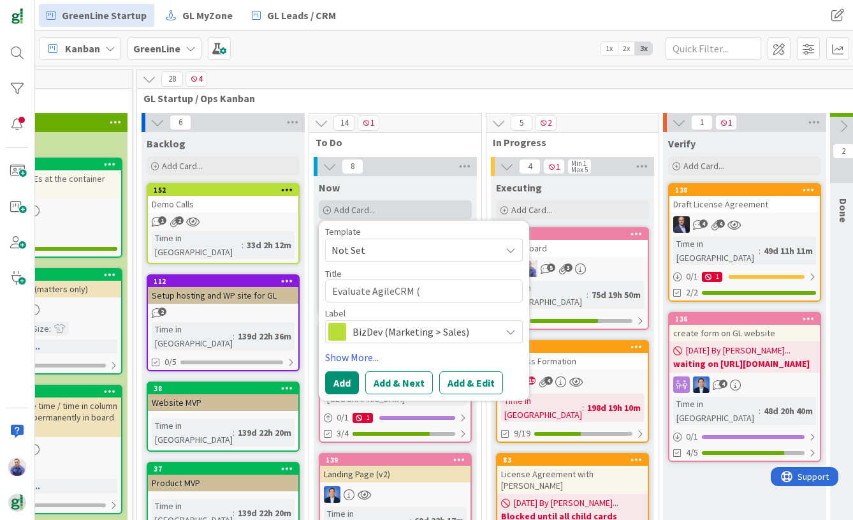
type textarea "Evaluate AgileCRM (u"
type textarea "x"
type textarea "Evaluate AgileCRM (us"
type textarea "x"
type textarea "Evaluate AgileCRM (use"
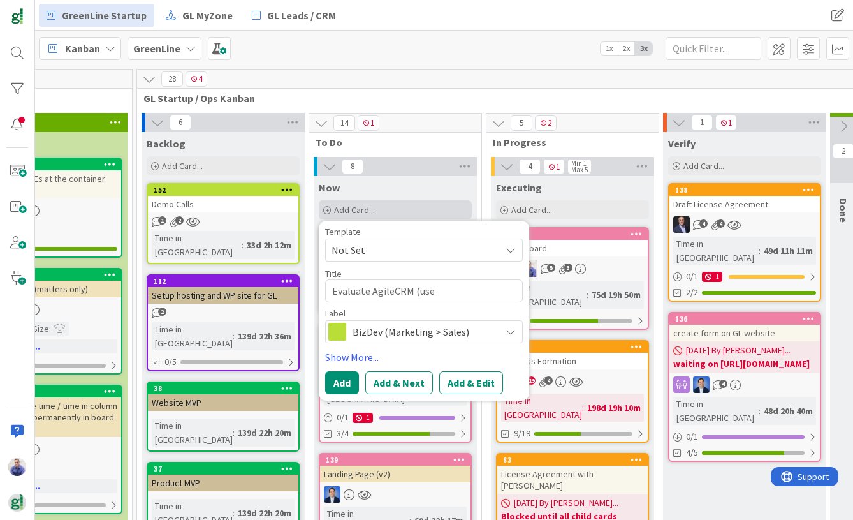
type textarea "x"
type textarea "Evaluate AgileCRM (use"
type textarea "x"
type textarea "Evaluate AgileCRM (use K"
type textarea "x"
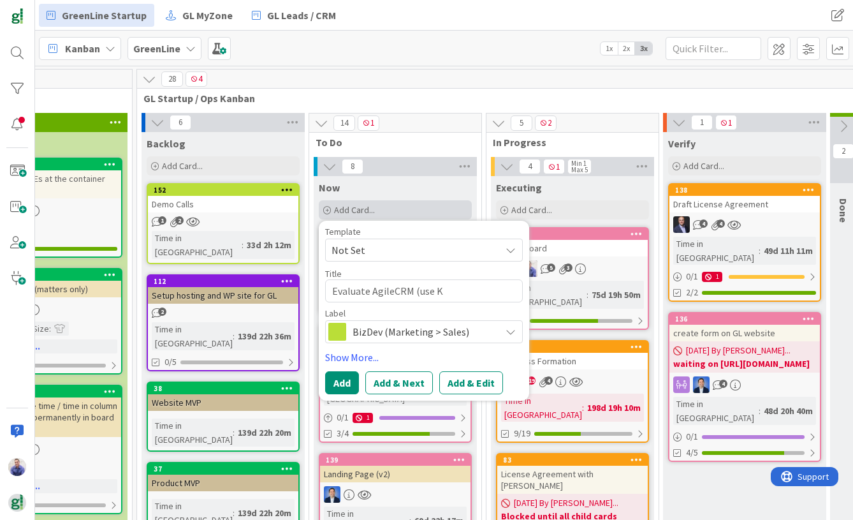
type textarea "Evaluate AgileCRM (use KZ"
type textarea "x"
type textarea "Evaluate AgileCRM (use KZ"
type textarea "x"
type textarea "Evaluate AgileCRM (use KZ o"
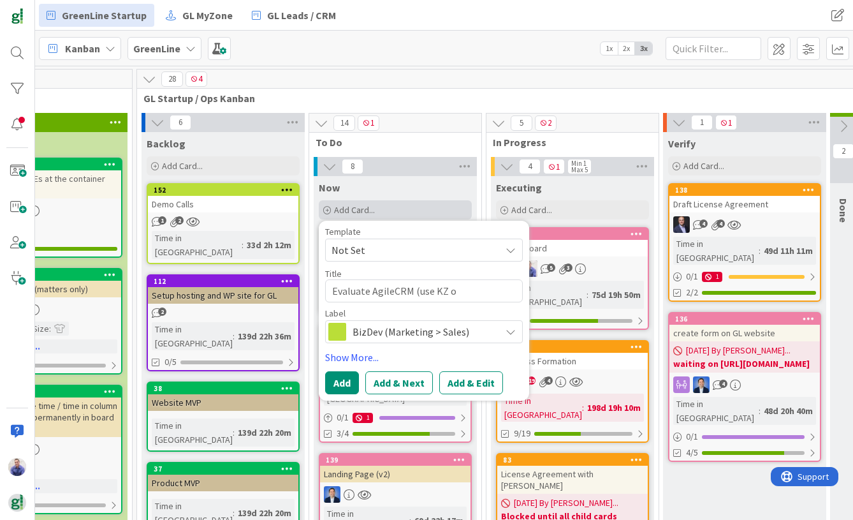
type textarea "x"
type textarea "Evaluate AgileCRM (use KZ or"
type textarea "x"
type textarea "Evaluate AgileCRM (use KZ or"
type textarea "x"
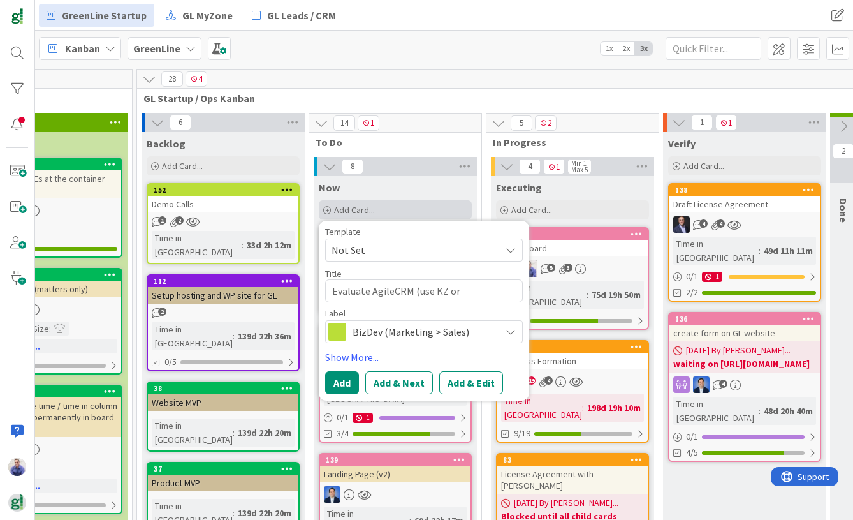
type textarea "Evaluate AgileCRM (use KZ or m"
type textarea "x"
type textarea "Evaluate AgileCRM (use KZ or mo"
type textarea "x"
type textarea "Evaluate AgileCRM (use KZ or mov"
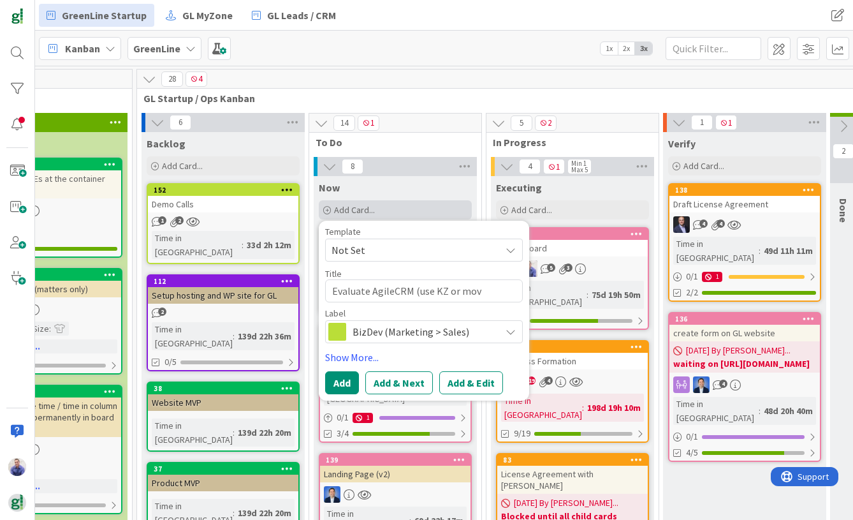
type textarea "x"
type textarea "Evaluate AgileCRM (use KZ or move"
type textarea "x"
type textarea "Evaluate AgileCRM (use KZ or move"
type textarea "x"
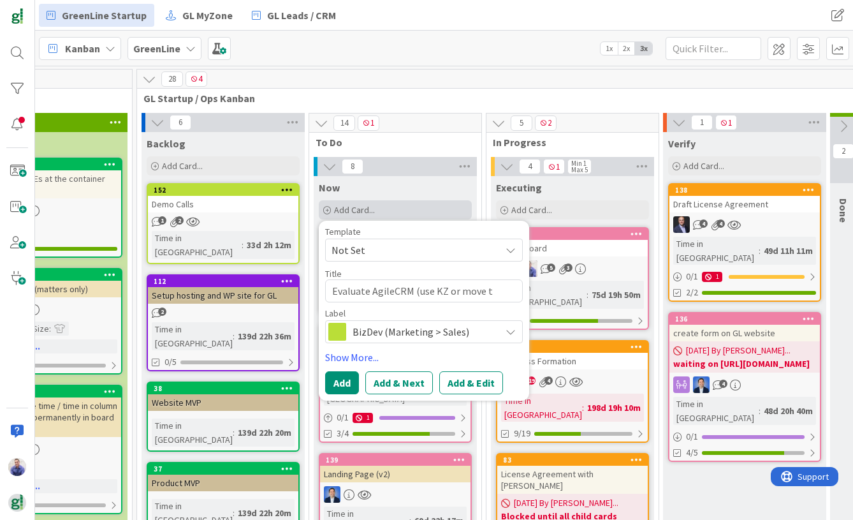
type textarea "Evaluate AgileCRM (use KZ or move to"
type textarea "x"
type textarea "Evaluate AgileCRM (use KZ or move to"
type textarea "x"
type textarea "Evaluate AgileCRM (use KZ or move to C"
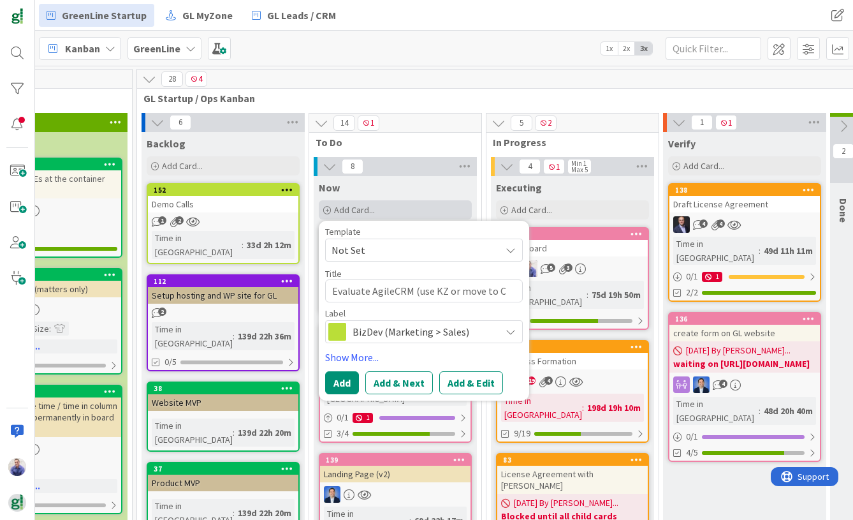
type textarea "x"
type textarea "Evaluate AgileCRM (use KZ or move to CR"
type textarea "x"
type textarea "Evaluate AgileCRM (use KZ or move to CRL"
type textarea "x"
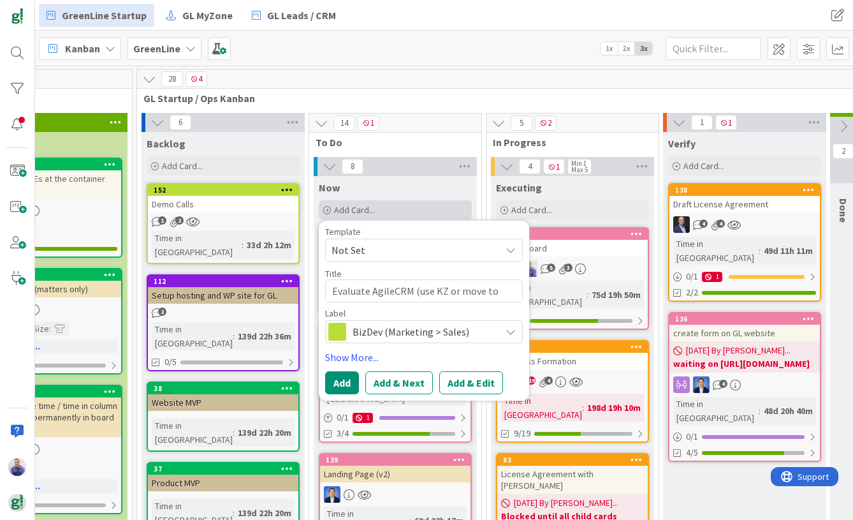
type textarea "Evaluate AgileCRM (use KZ or move to CR"
type textarea "x"
type textarea "Evaluate AgileCRM (use KZ or move to CRM"
type textarea "x"
type textarea "Evaluate AgileCRM (use KZ or move to CRM("
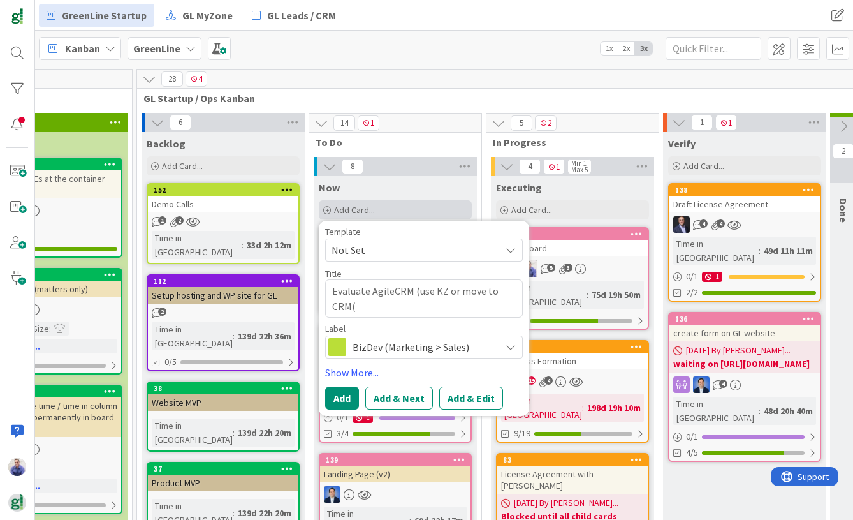
type textarea "x"
type textarea "Evaluate AgileCRM (use KZ or move to CRM(>"
type textarea "x"
type textarea "Evaluate AgileCRM (use KZ or move to CRM("
type textarea "x"
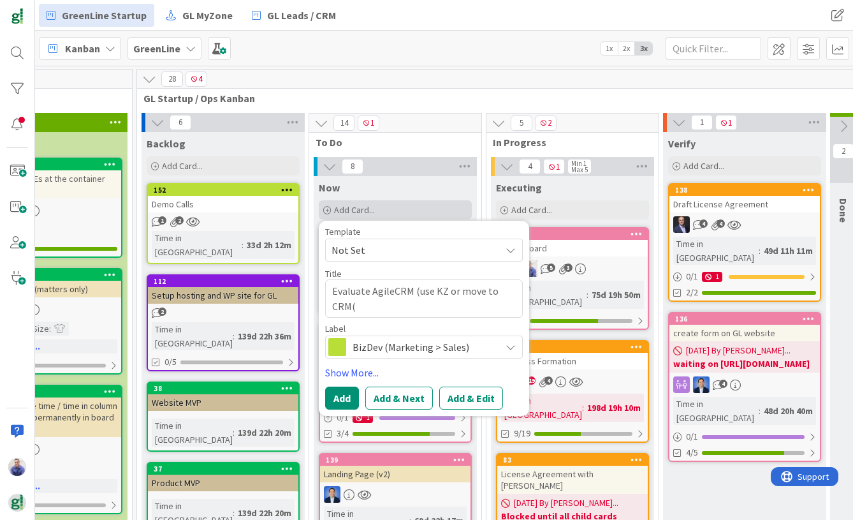
type textarea "Evaluate AgileCRM (use KZ or move to CRM"
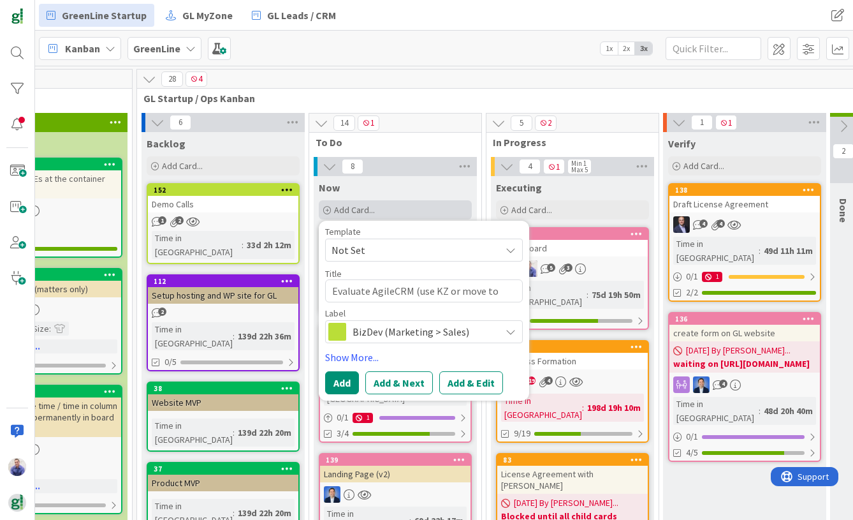
type textarea "x"
type textarea "Evaluate AgileCRM (use KZ or move to CRM?"
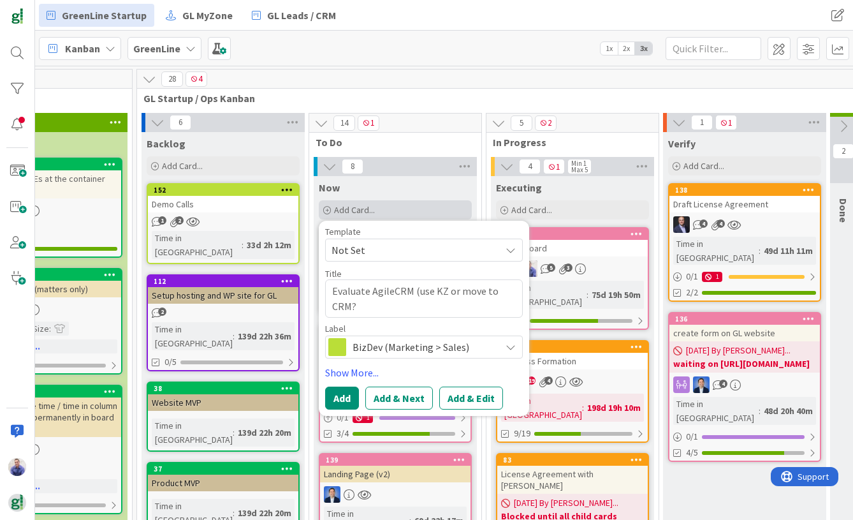
type textarea "x"
type textarea "Evaluate AgileCRM (use KZ or move to CRM?)"
click at [399, 350] on span "BizDev (Marketing > Sales)" at bounding box center [424, 347] width 142 height 18
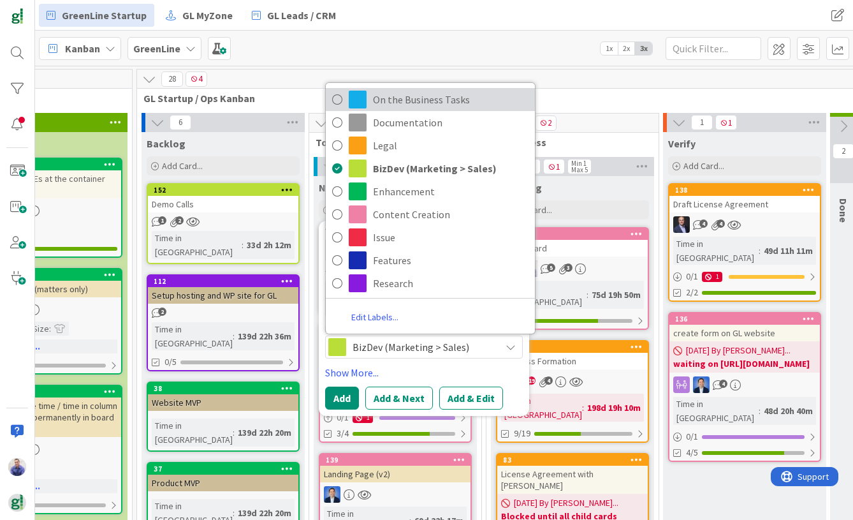
click at [393, 94] on span "On the Business Tasks" at bounding box center [451, 99] width 156 height 19
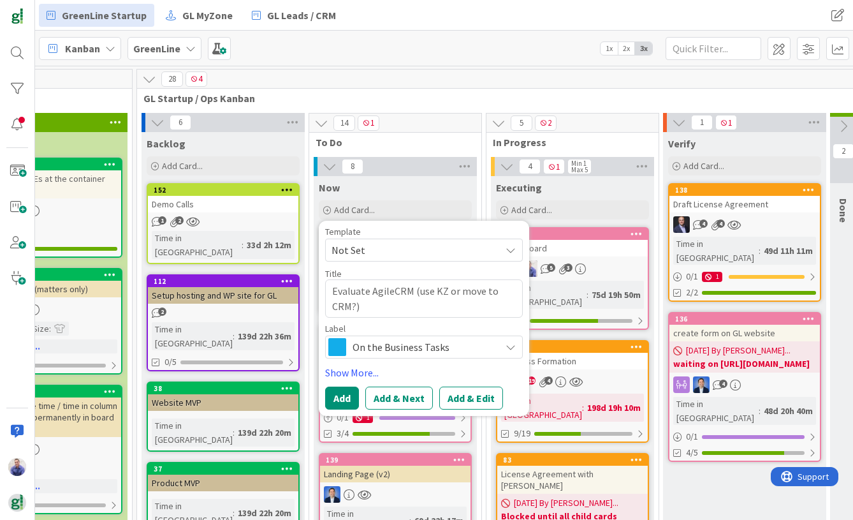
click at [403, 251] on span "Not Set" at bounding box center [411, 250] width 159 height 17
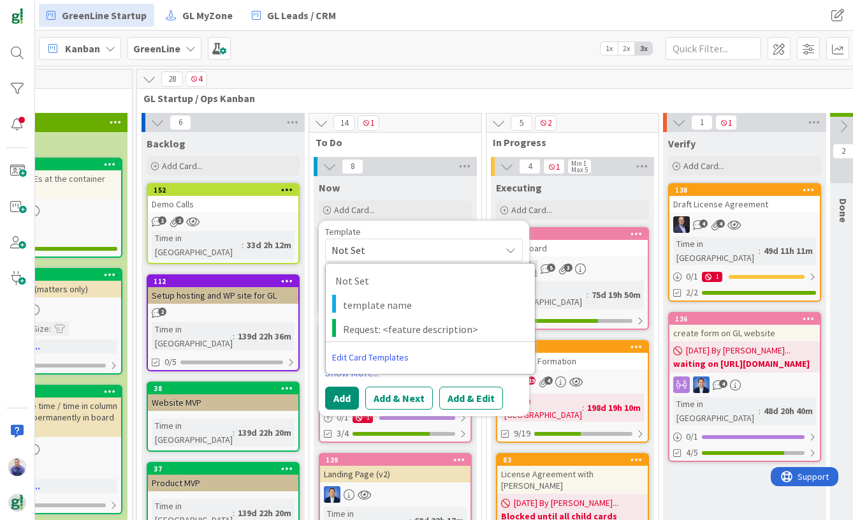
click at [403, 251] on span "Not Set" at bounding box center [411, 250] width 159 height 17
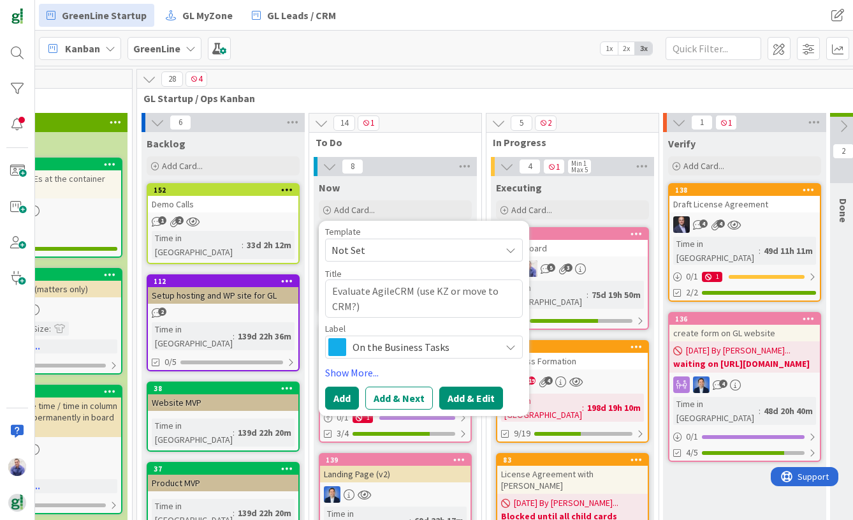
click at [456, 401] on button "Add & Edit" at bounding box center [471, 397] width 64 height 23
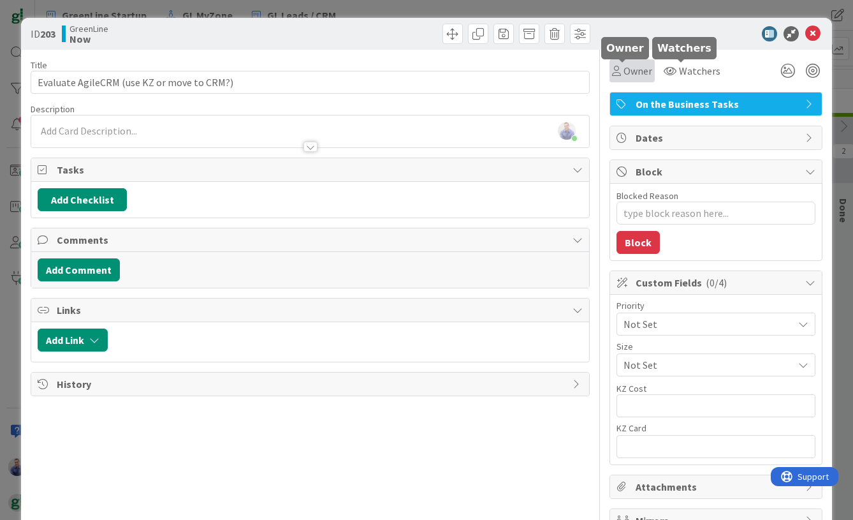
click at [631, 73] on span "Owner" at bounding box center [638, 70] width 29 height 15
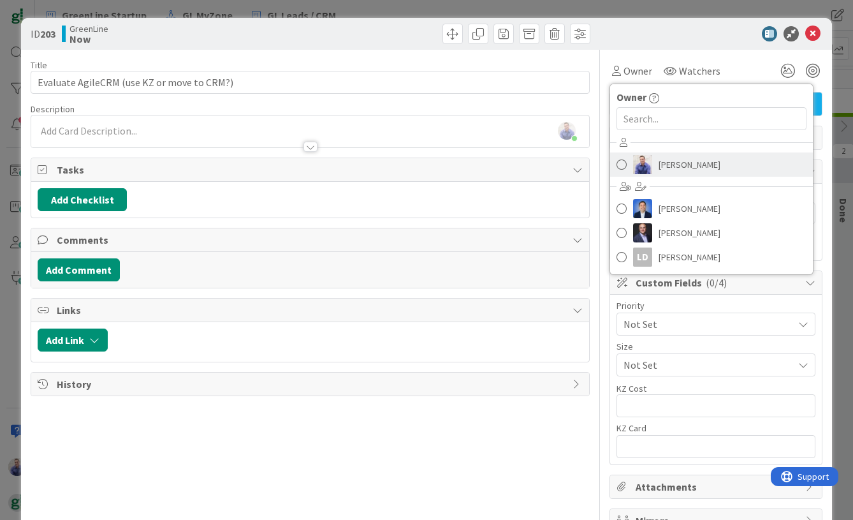
click at [634, 167] on img at bounding box center [642, 164] width 19 height 19
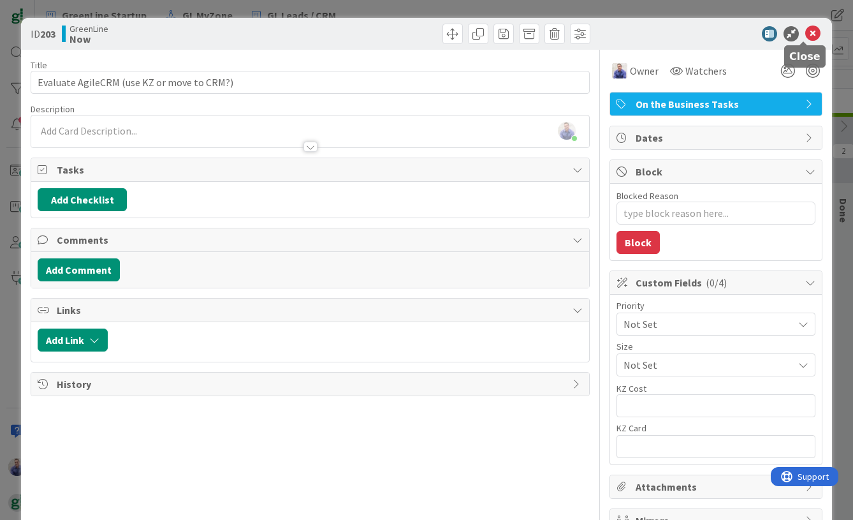
click at [805, 34] on icon at bounding box center [812, 33] width 15 height 15
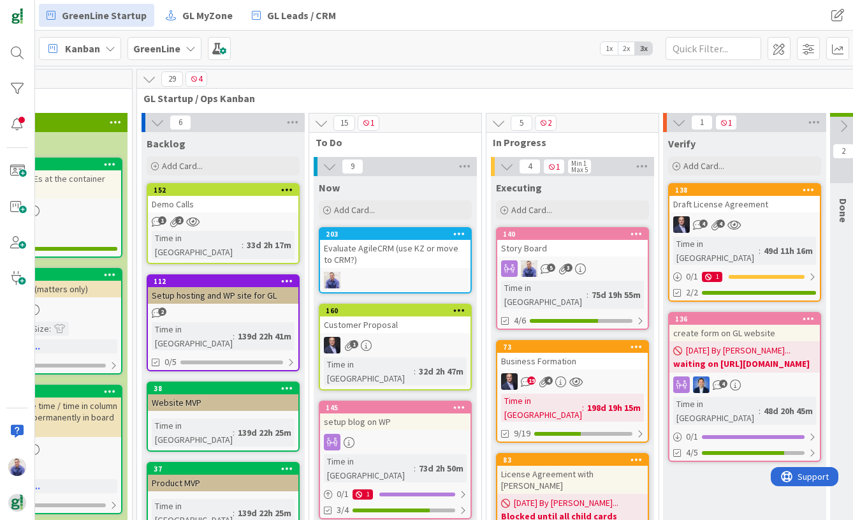
click at [551, 244] on div "Story Board" at bounding box center [572, 248] width 150 height 17
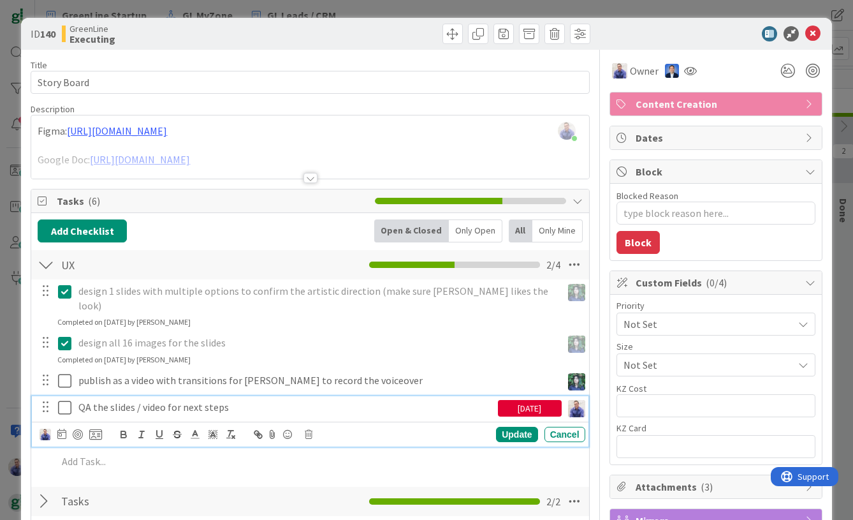
type textarea "x"
click at [254, 400] on p "QA the slides / video for next steps" at bounding box center [285, 407] width 414 height 15
click at [524, 400] on div "07/22/2025" at bounding box center [530, 408] width 64 height 17
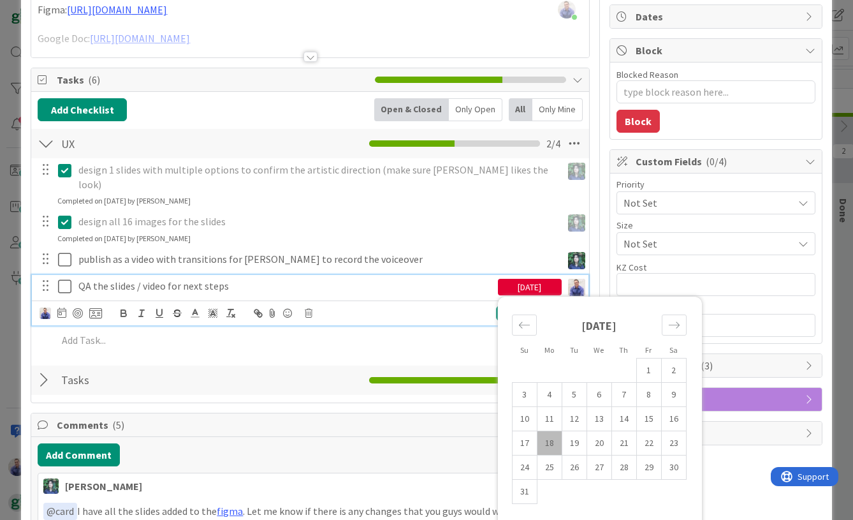
scroll to position [267, 0]
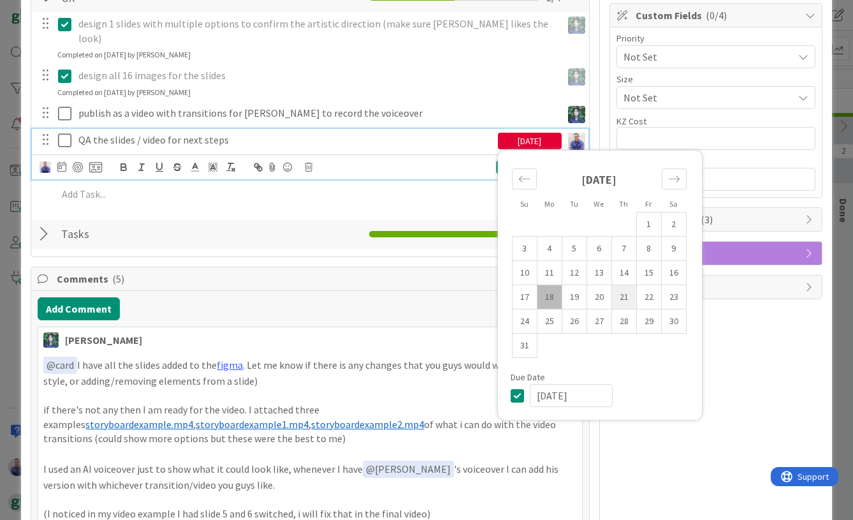
click at [614, 285] on td "21" at bounding box center [624, 297] width 25 height 24
type input "08/21/2025"
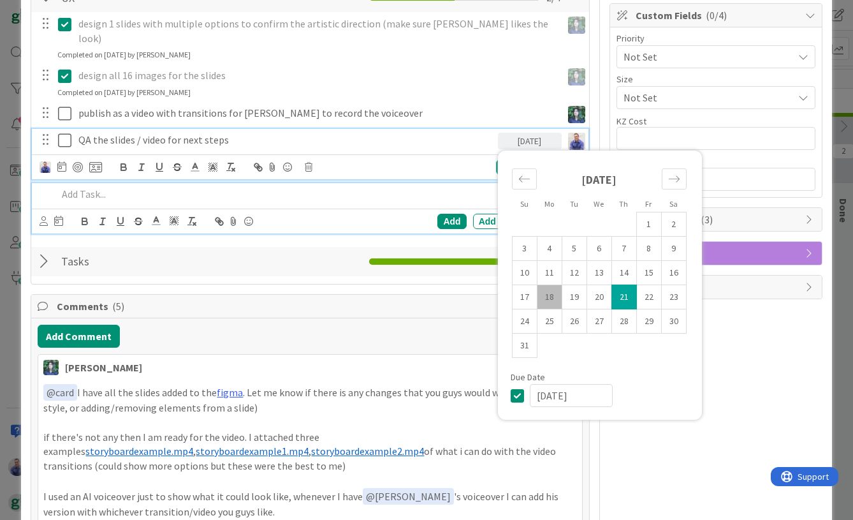
click at [307, 187] on p at bounding box center [318, 194] width 522 height 15
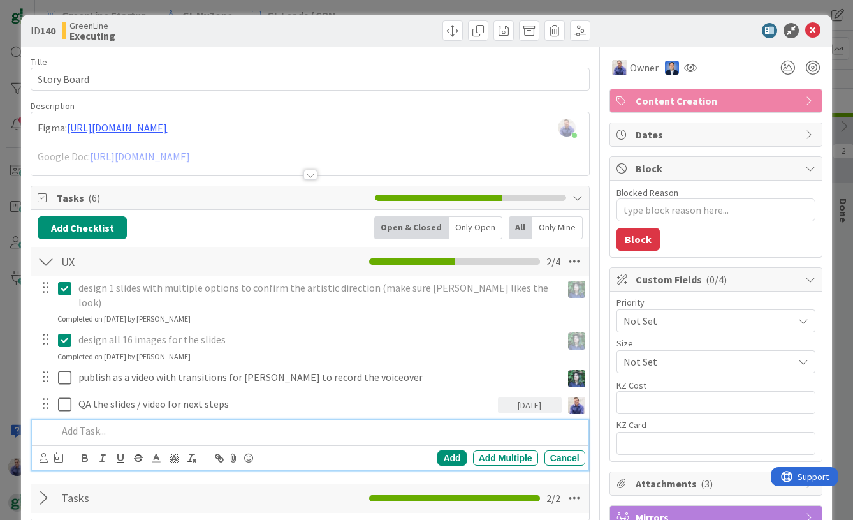
scroll to position [0, 0]
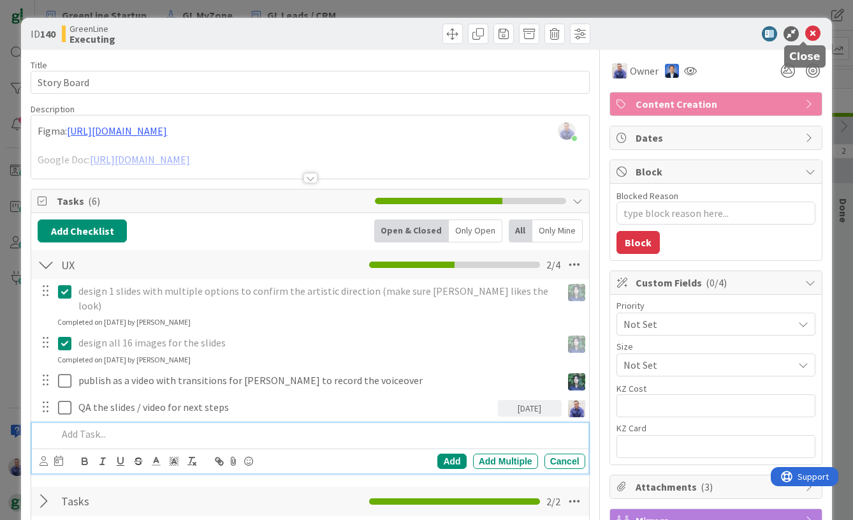
click at [805, 31] on icon at bounding box center [812, 33] width 15 height 15
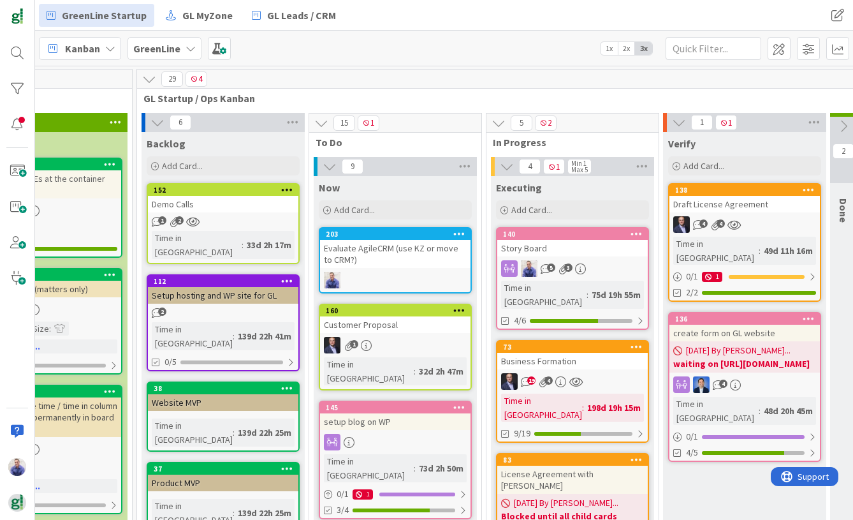
click at [547, 249] on div "Story Board" at bounding box center [572, 248] width 150 height 17
click at [510, 247] on div "Story Board" at bounding box center [572, 248] width 150 height 17
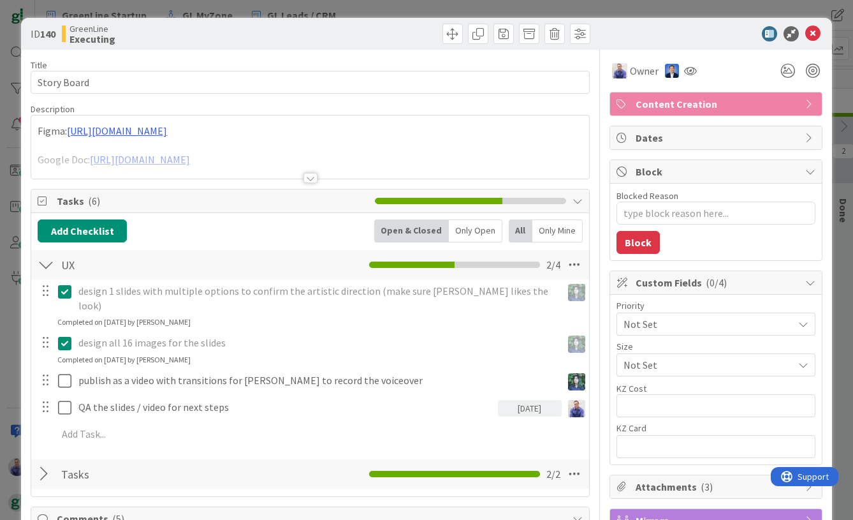
type textarea "x"
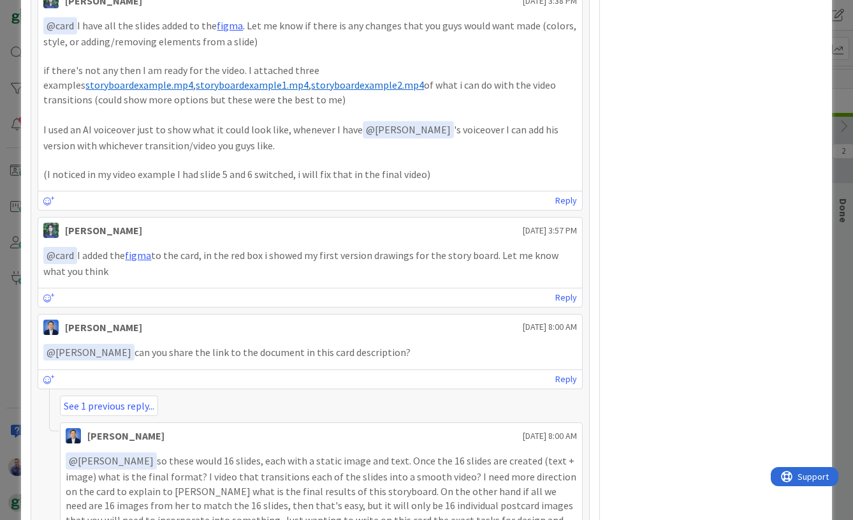
scroll to position [381, 0]
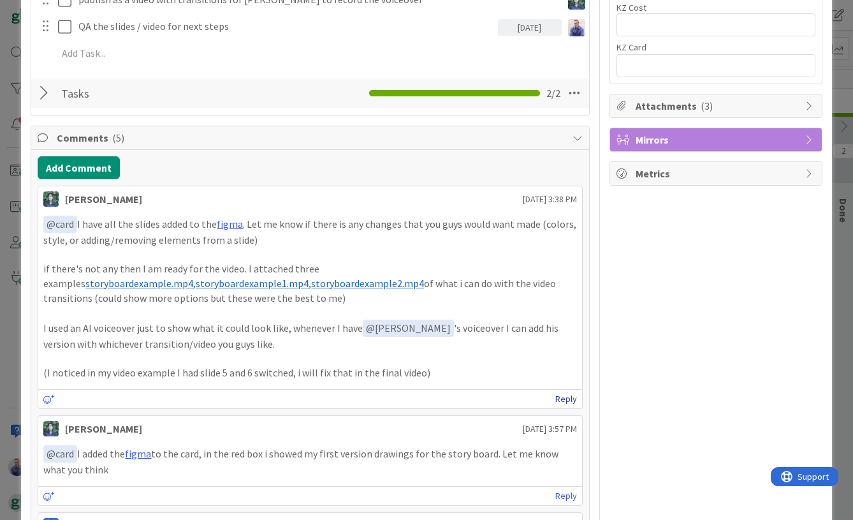
click at [559, 391] on link "Reply" at bounding box center [566, 399] width 22 height 16
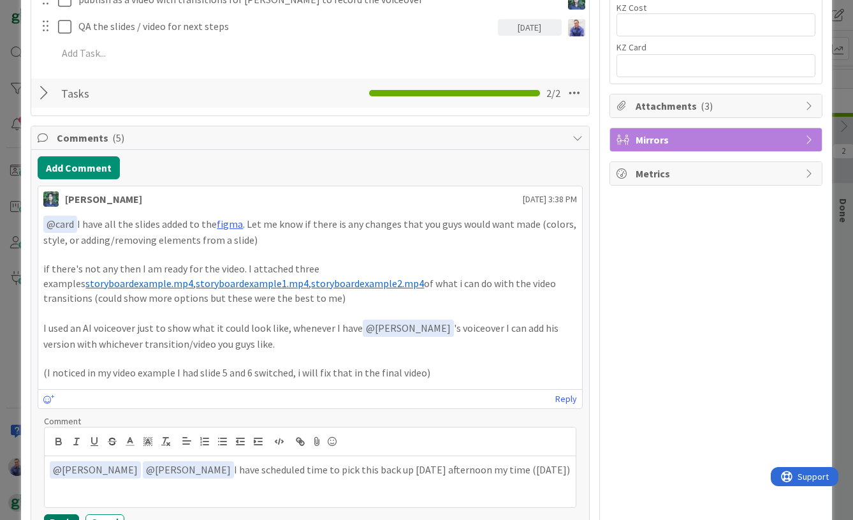
click at [53, 514] on button "Reply" at bounding box center [61, 521] width 35 height 15
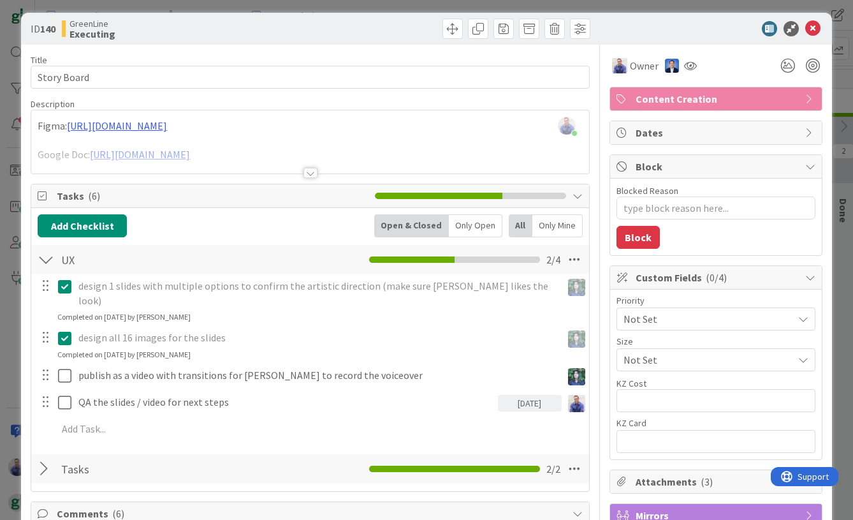
scroll to position [0, 0]
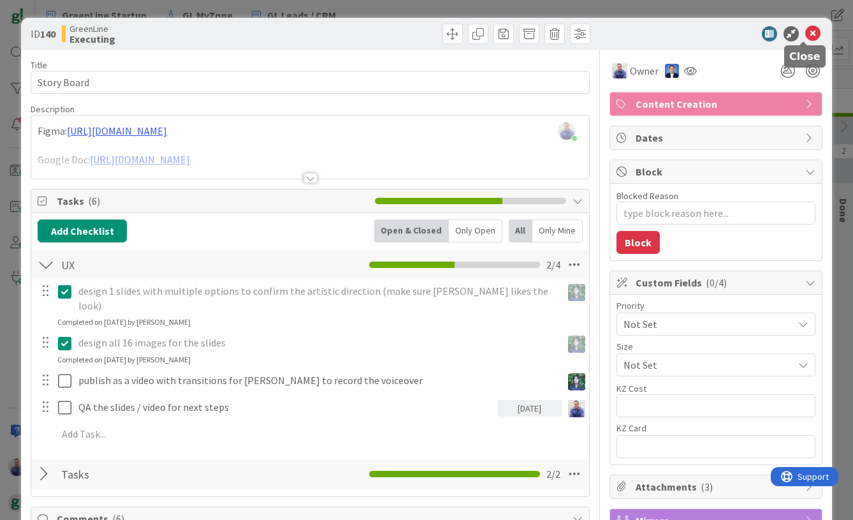
click at [809, 28] on icon at bounding box center [812, 33] width 15 height 15
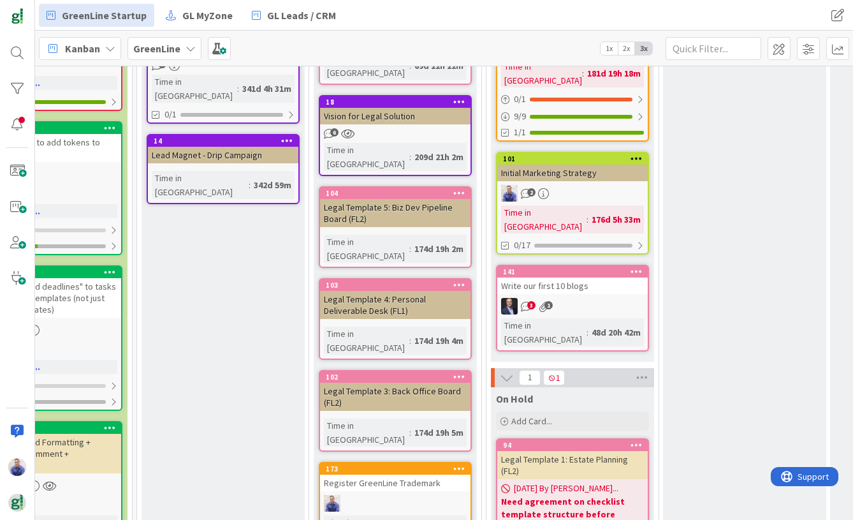
scroll to position [519, 1645]
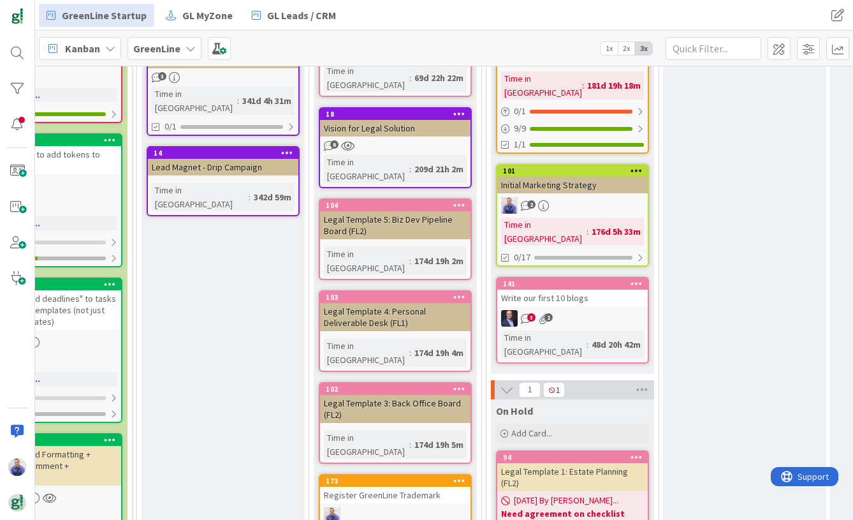
click at [555, 290] on div "Write our first 10 blogs" at bounding box center [572, 298] width 150 height 17
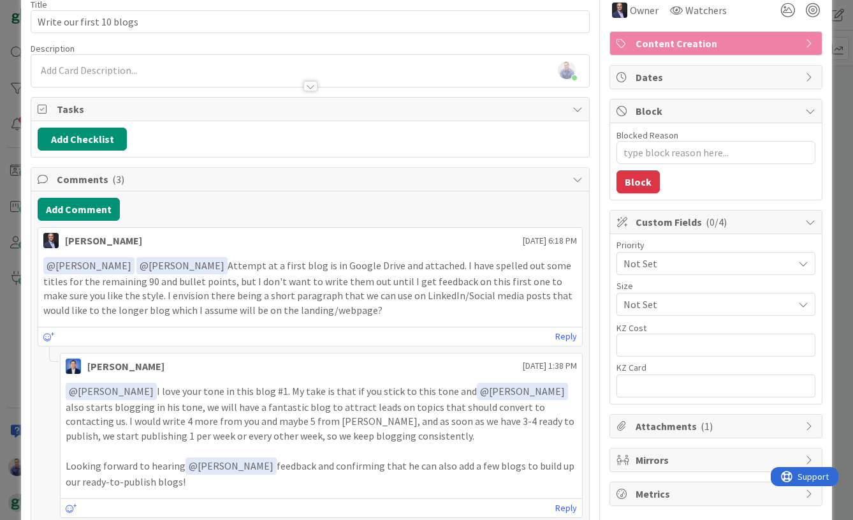
scroll to position [235, 0]
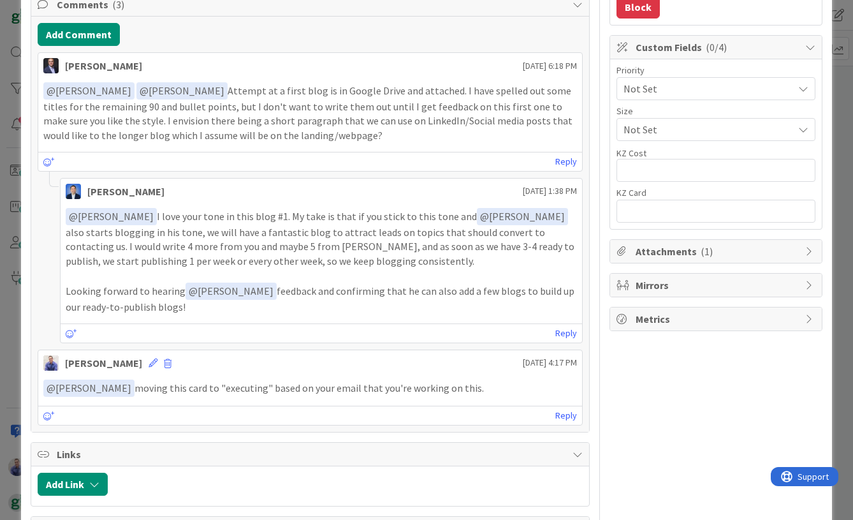
click at [805, 249] on icon at bounding box center [810, 251] width 10 height 10
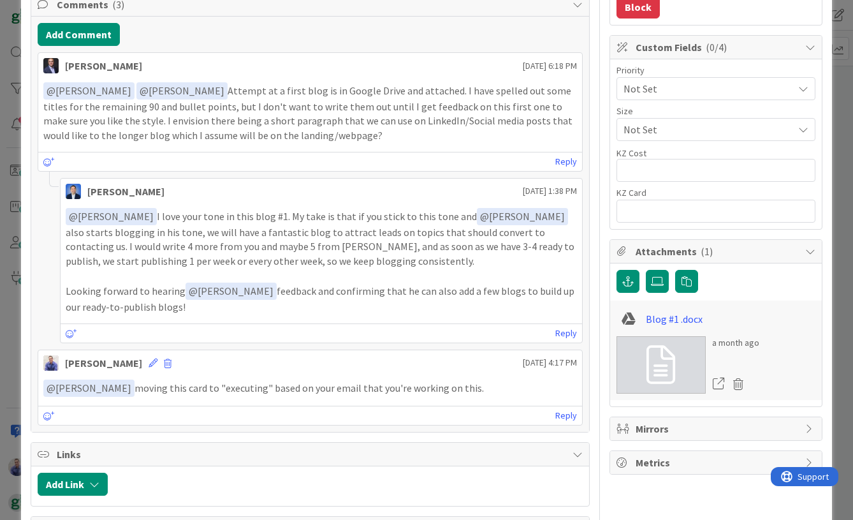
type textarea "x"
click at [648, 324] on link "Blog #1 .docx" at bounding box center [674, 318] width 57 height 15
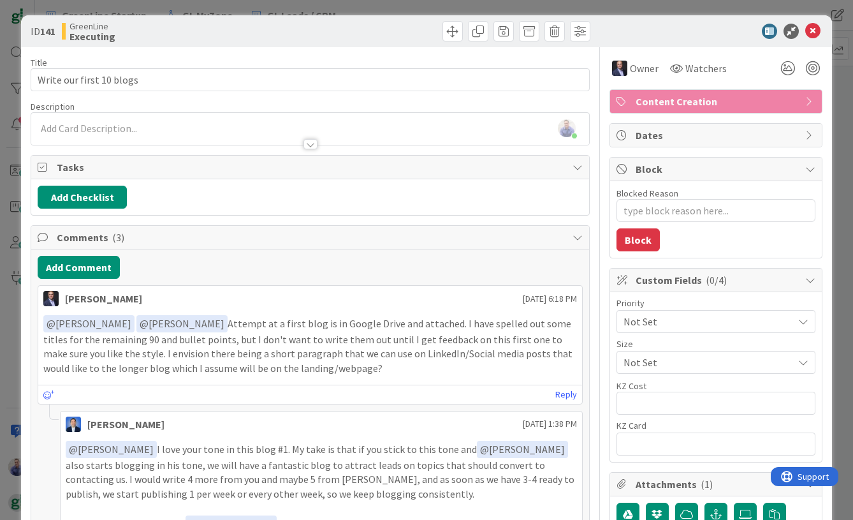
scroll to position [0, 0]
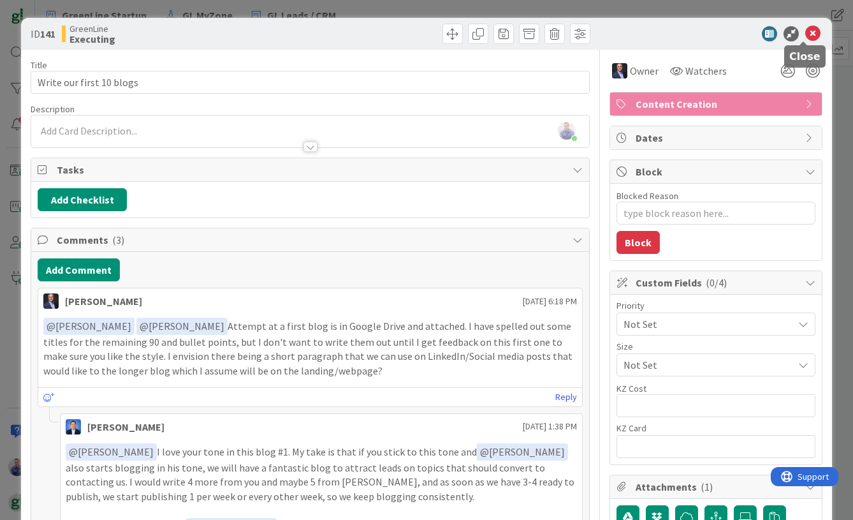
click at [806, 33] on icon at bounding box center [812, 33] width 15 height 15
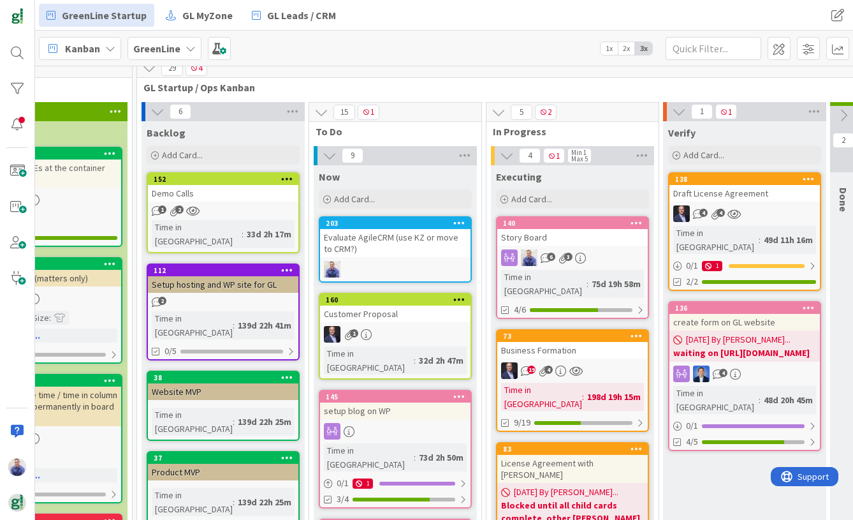
scroll to position [8, 1645]
